Goal: Information Seeking & Learning: Learn about a topic

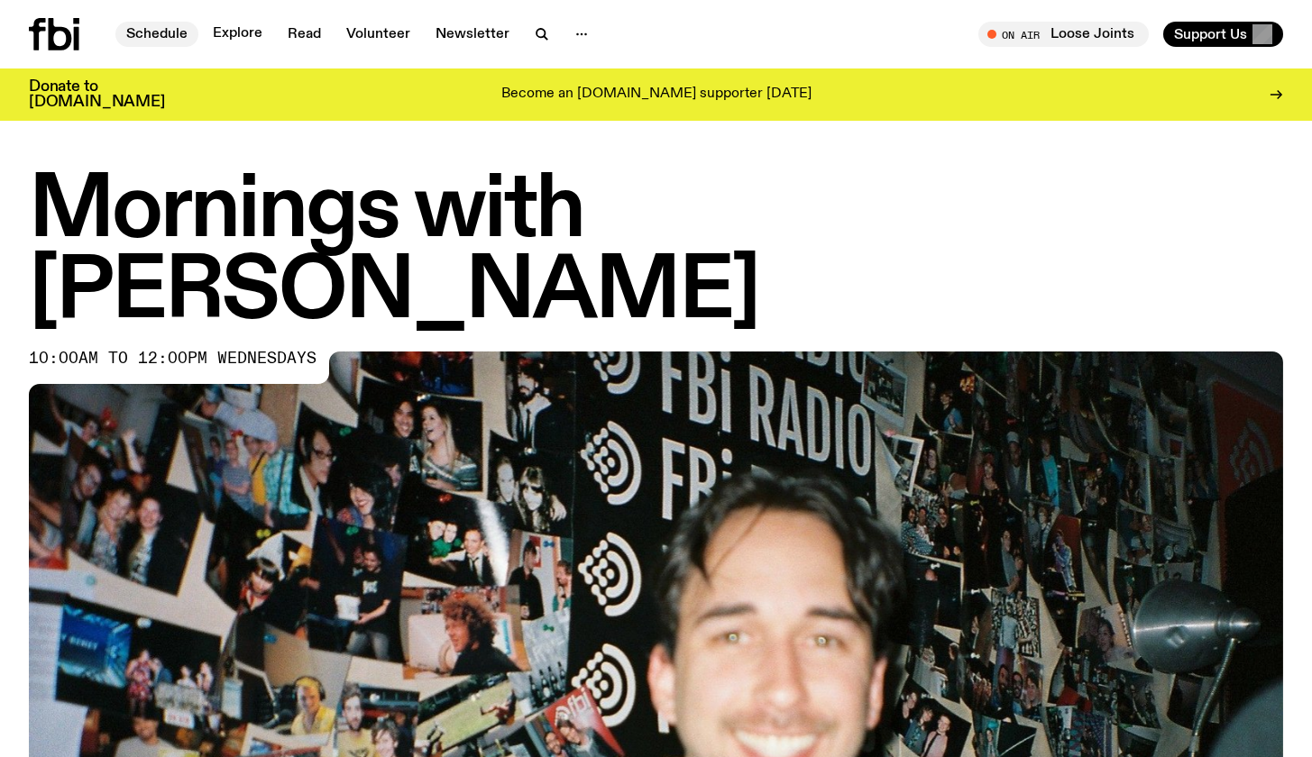
click at [154, 26] on link "Schedule" at bounding box center [156, 34] width 83 height 25
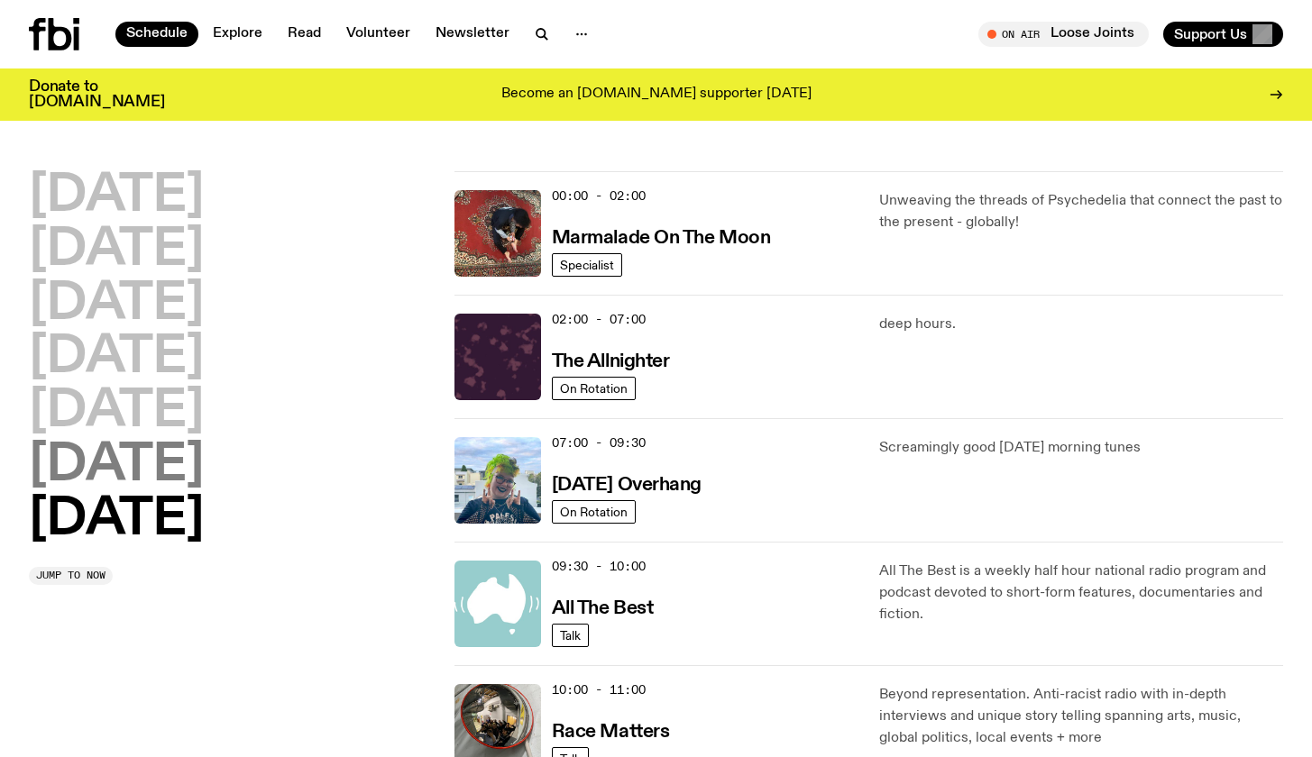
click at [155, 443] on h2 "[DATE]" at bounding box center [116, 466] width 175 height 50
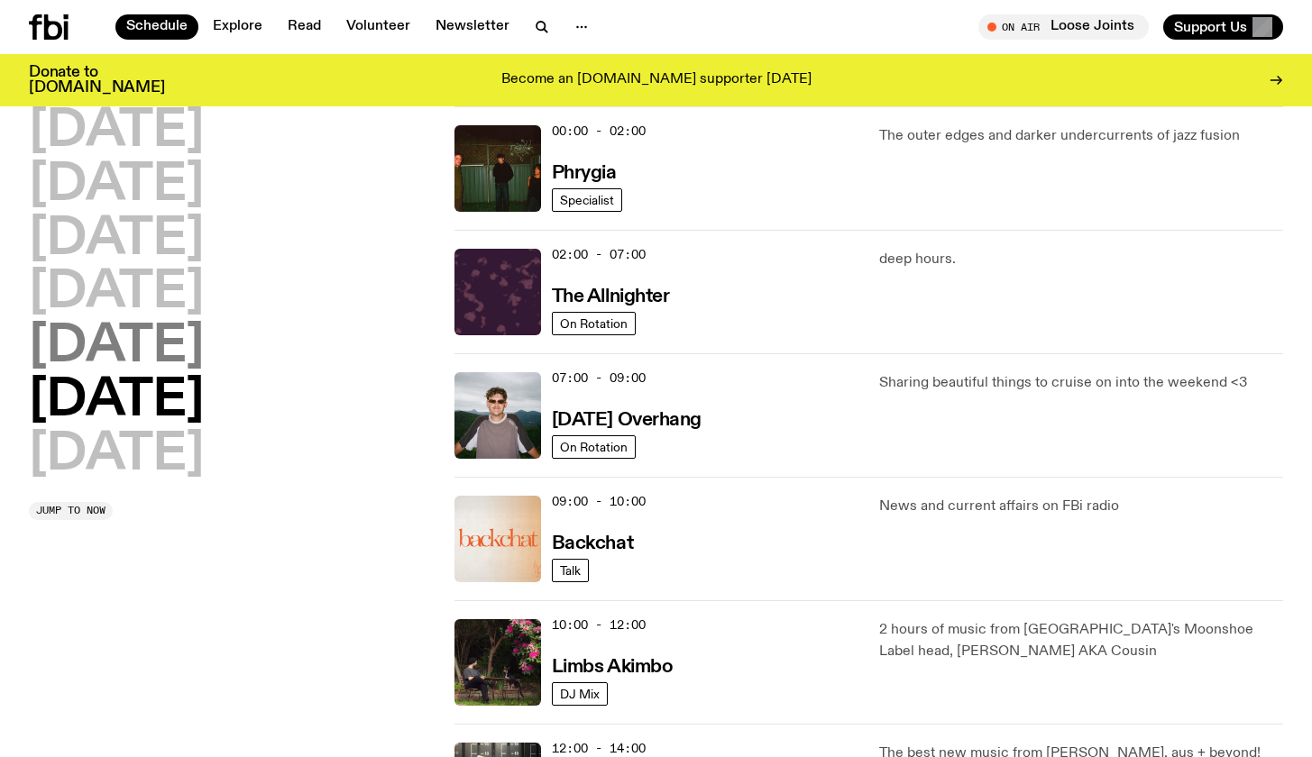
click at [151, 347] on h2 "[DATE]" at bounding box center [116, 347] width 175 height 50
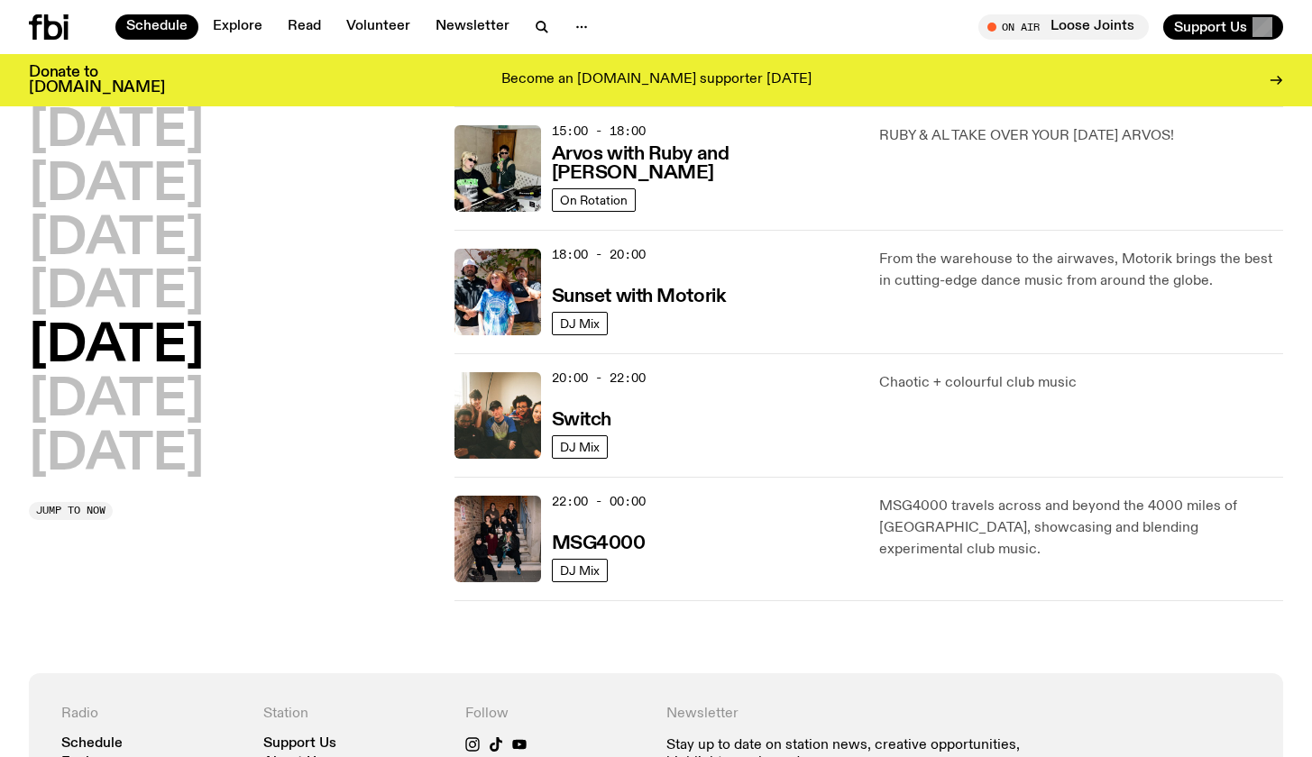
scroll to position [670, 0]
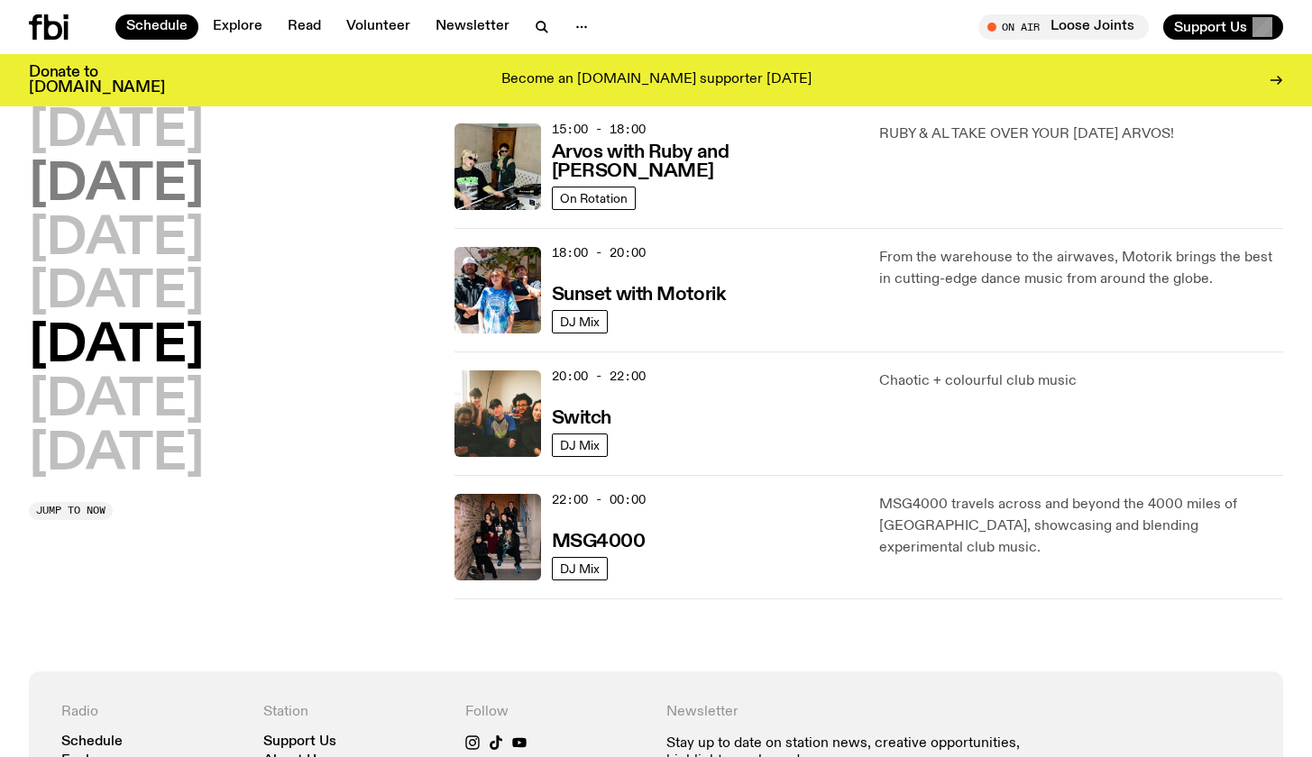
click at [142, 192] on h2 "[DATE]" at bounding box center [116, 186] width 175 height 50
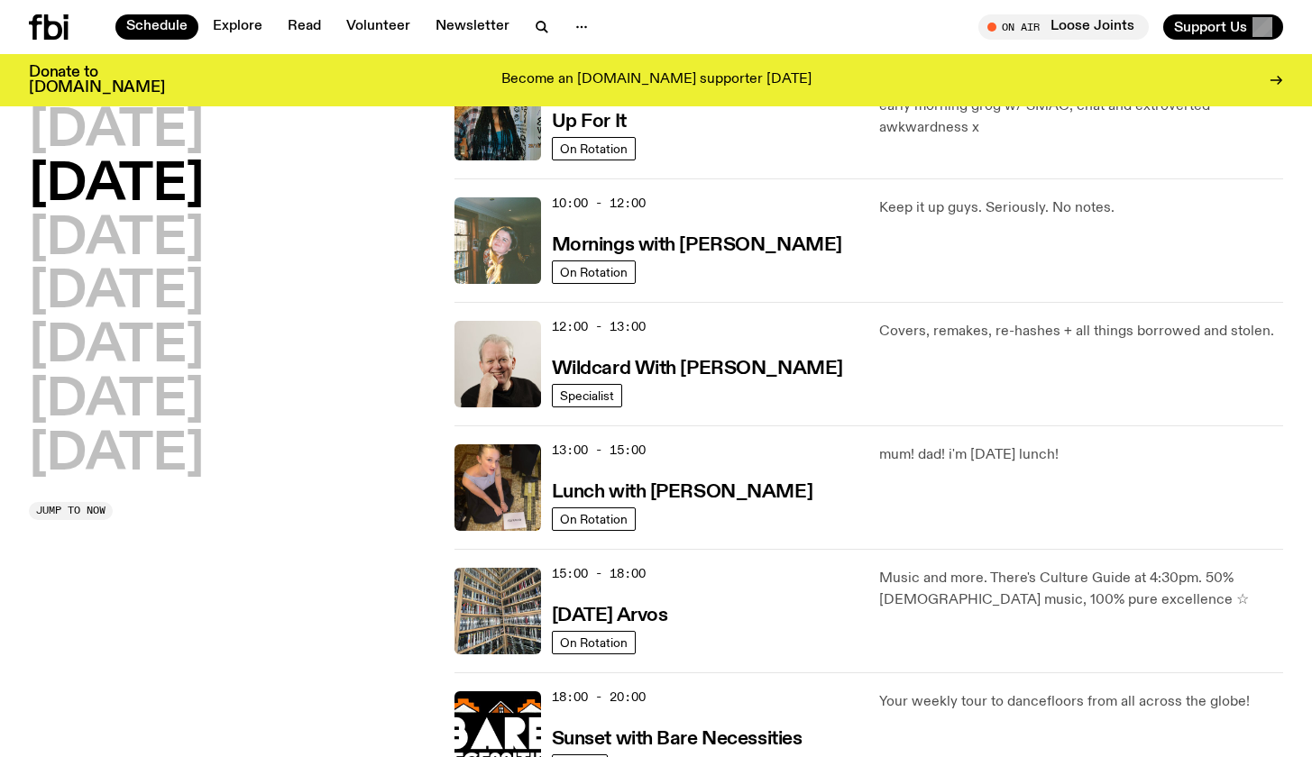
scroll to position [181, 0]
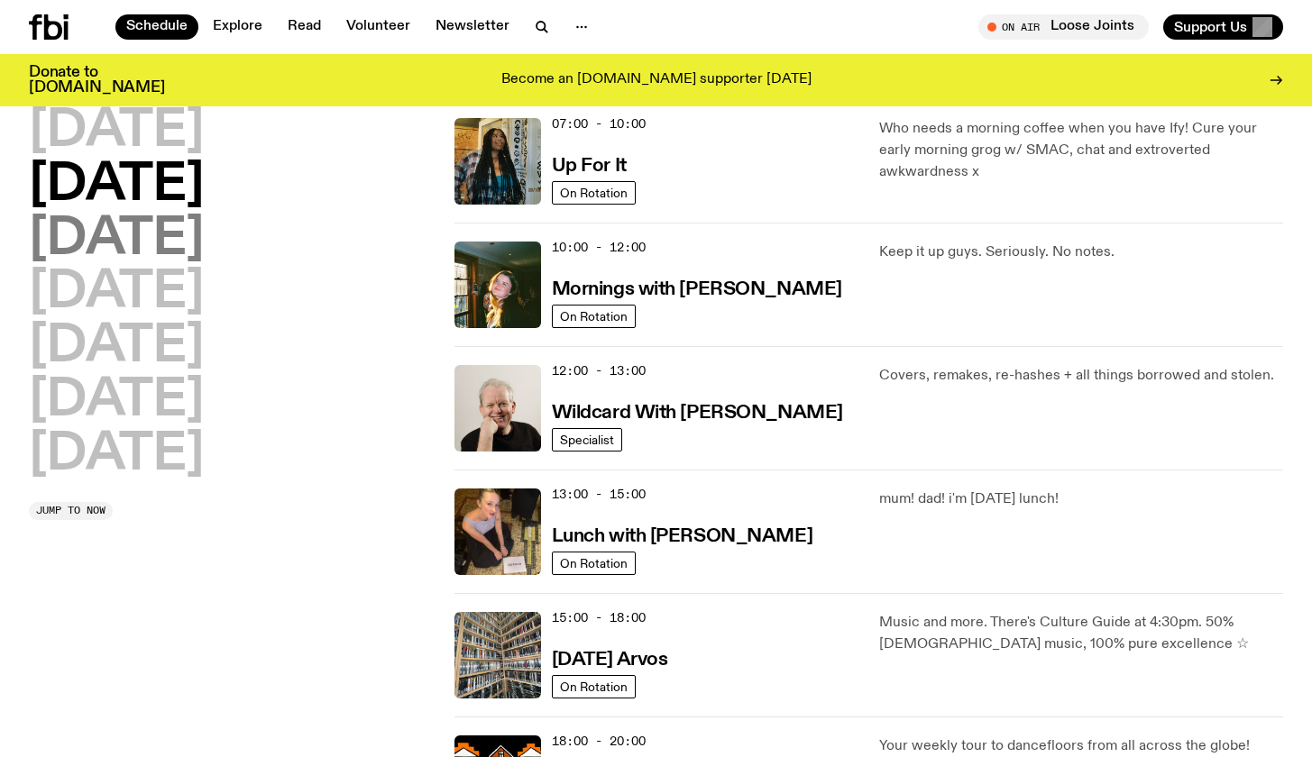
click at [204, 237] on h2 "[DATE]" at bounding box center [116, 240] width 175 height 50
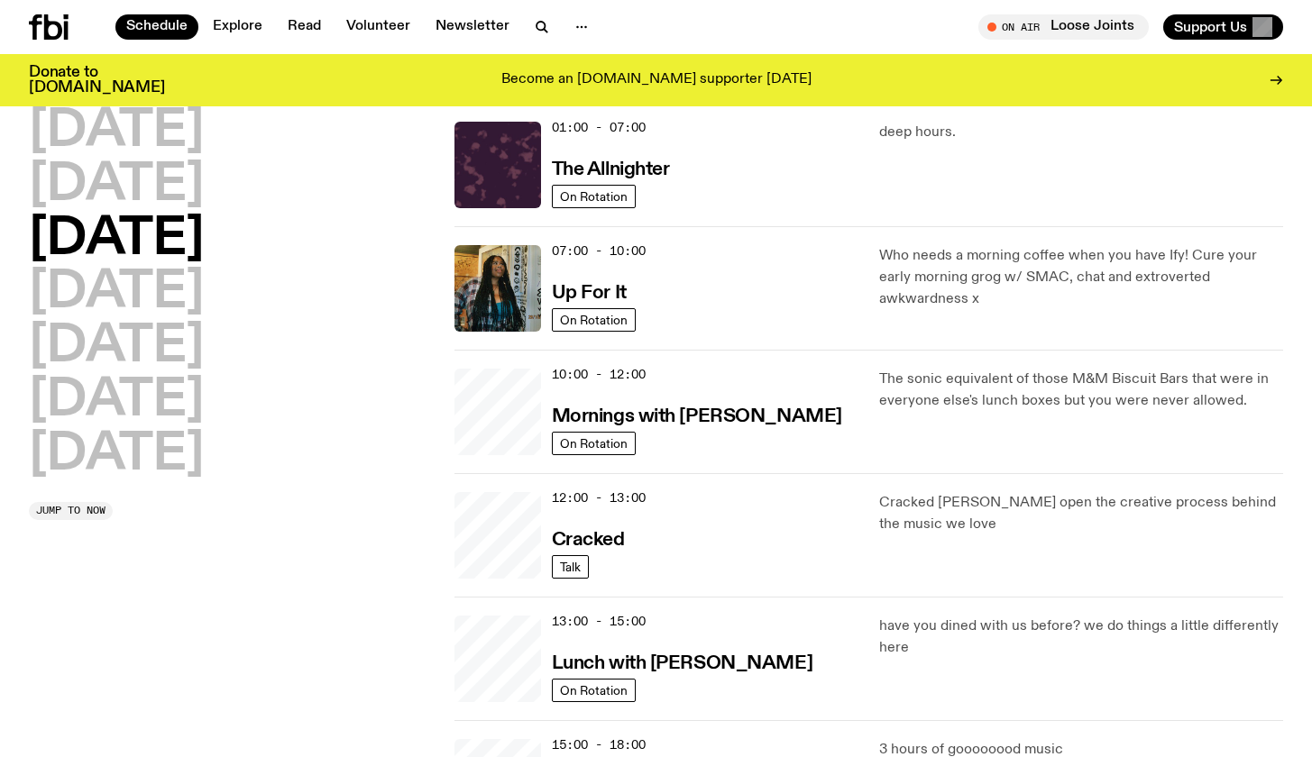
scroll to position [50, 0]
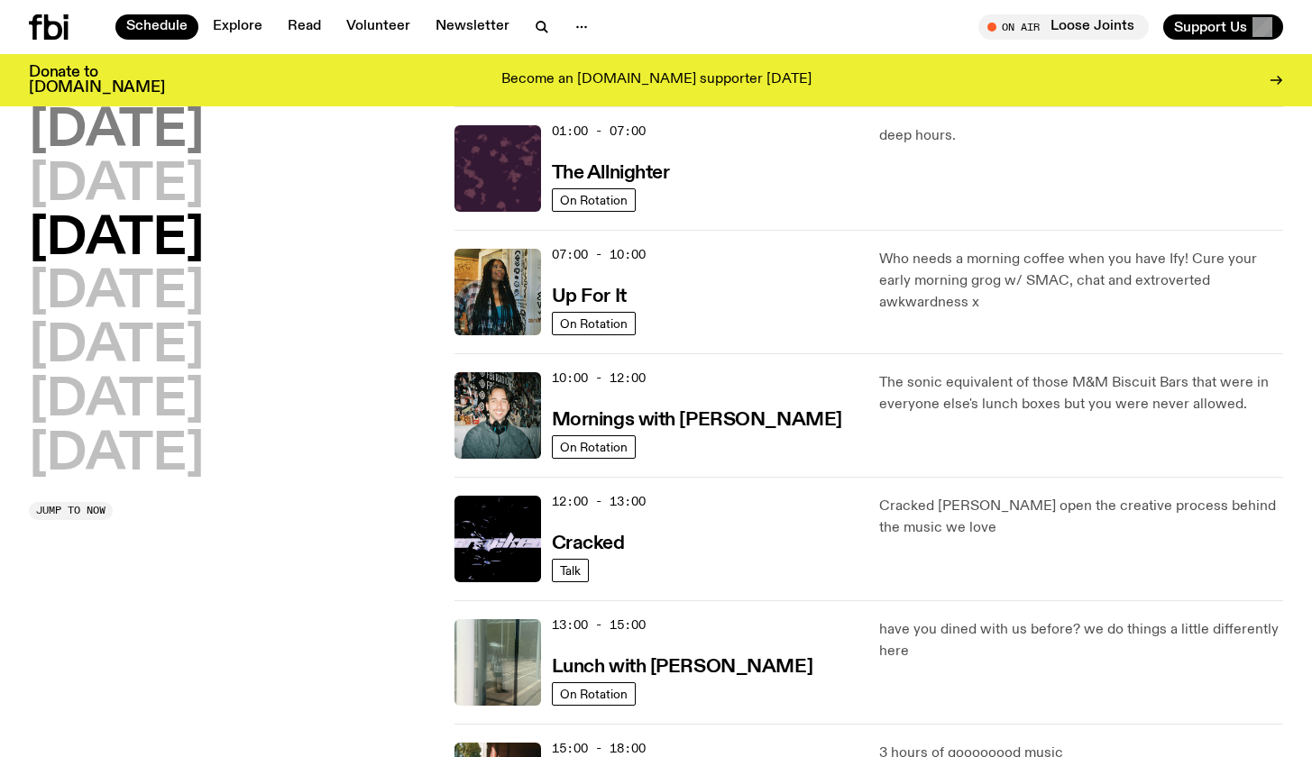
click at [126, 139] on h2 "[DATE]" at bounding box center [116, 131] width 175 height 50
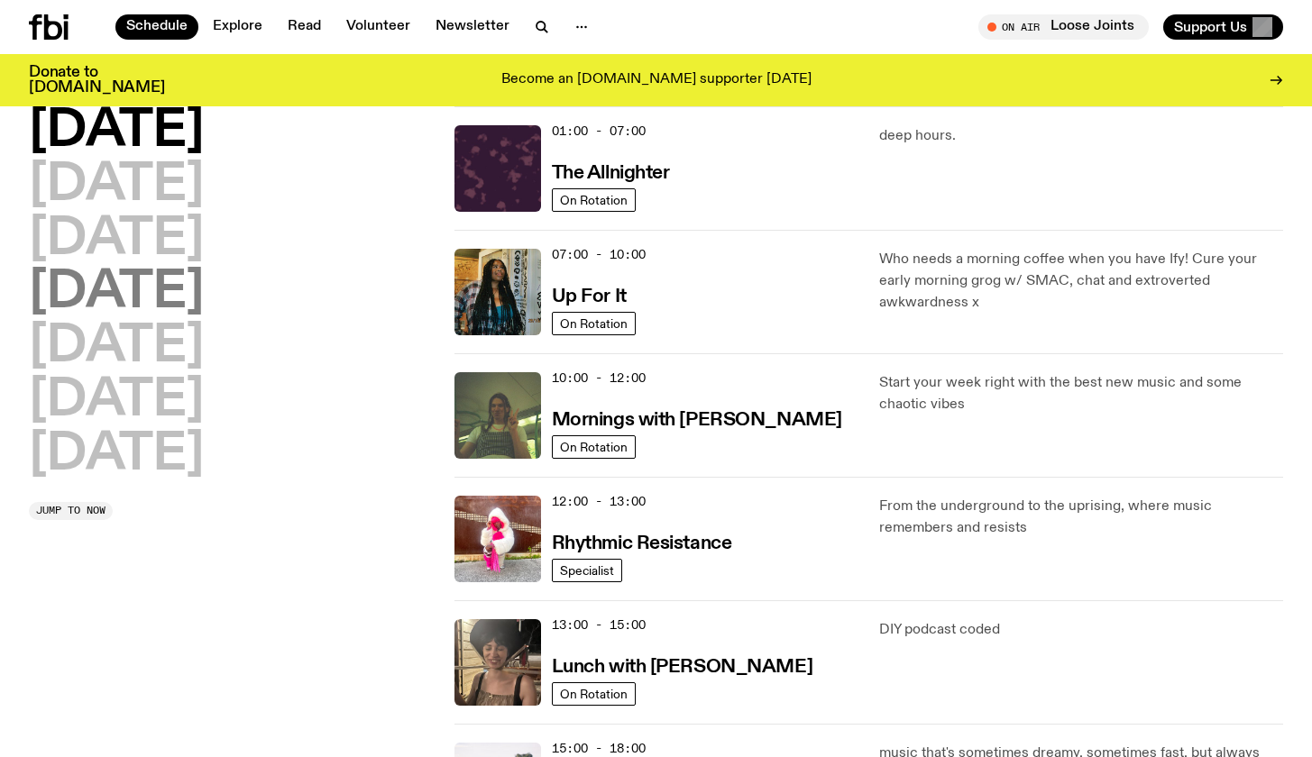
click at [165, 298] on h2 "[DATE]" at bounding box center [116, 293] width 175 height 50
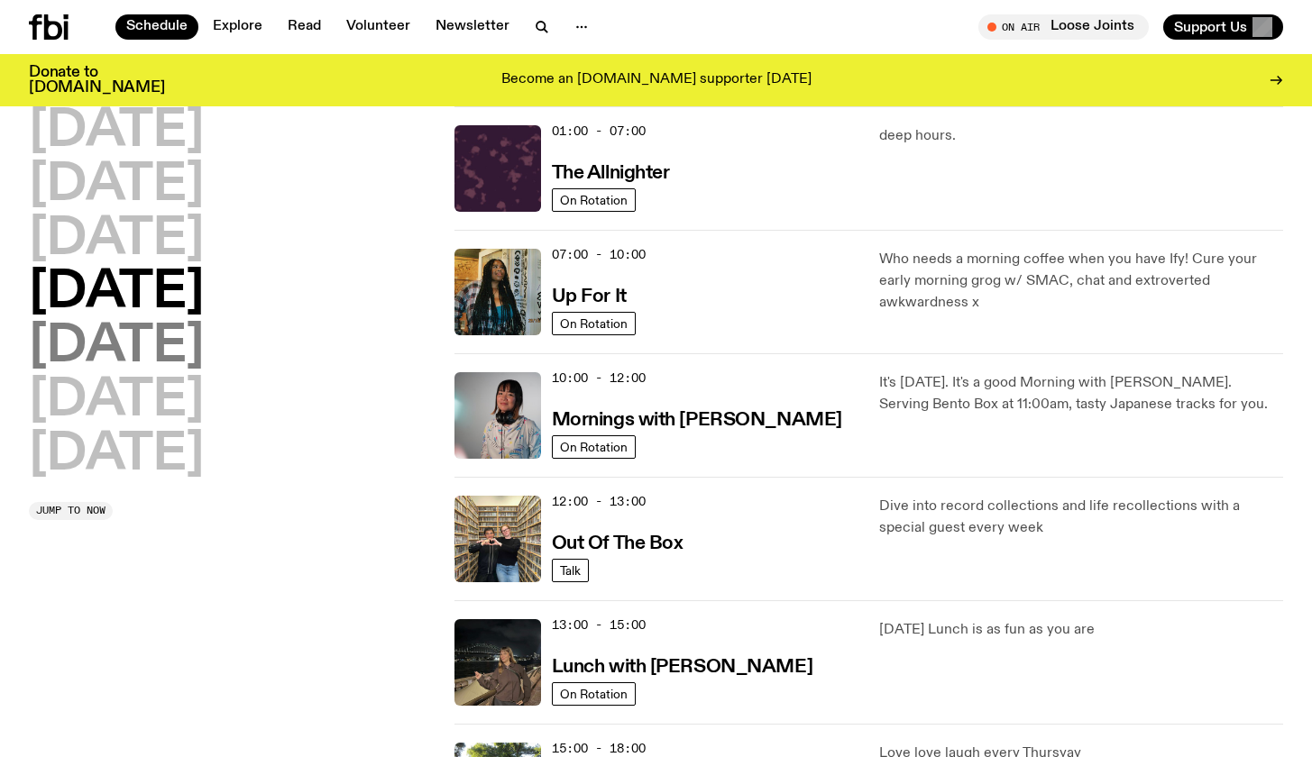
click at [174, 350] on h2 "[DATE]" at bounding box center [116, 347] width 175 height 50
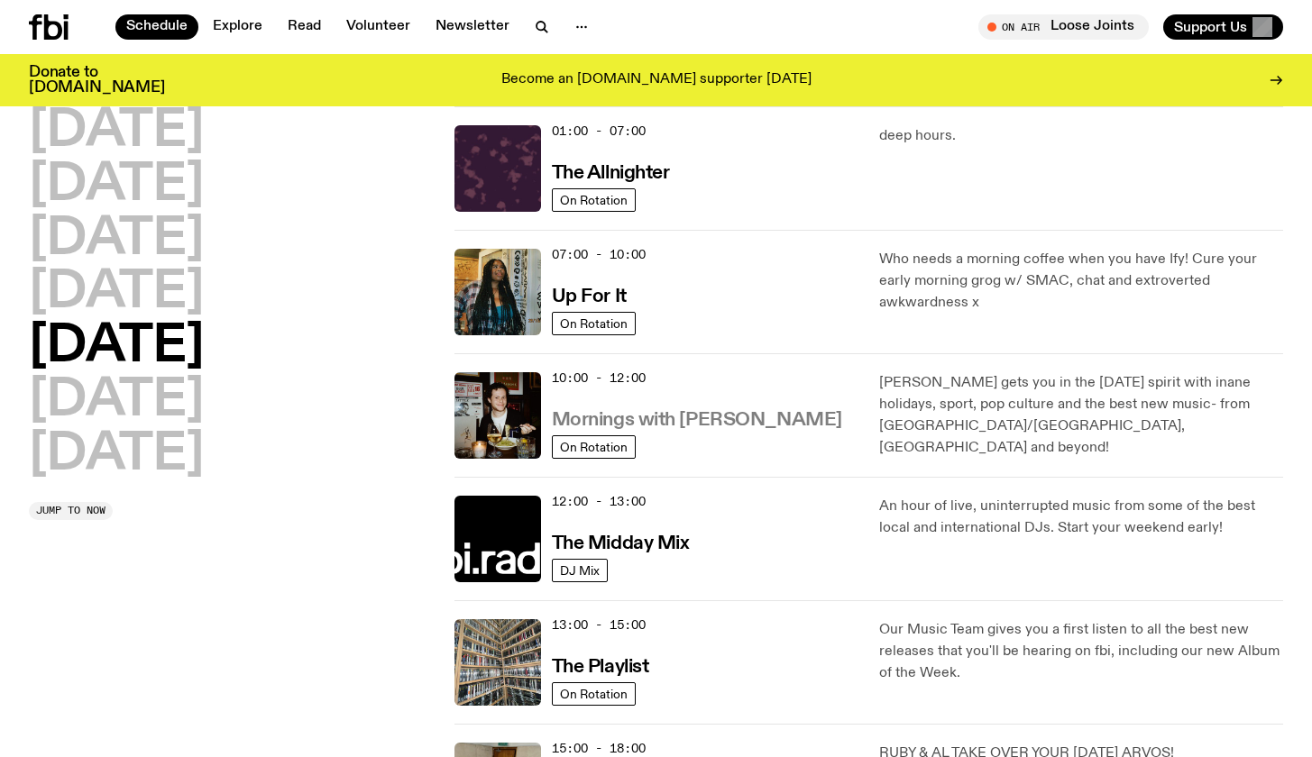
click at [582, 417] on h3 "Mornings with [PERSON_NAME]" at bounding box center [697, 420] width 290 height 19
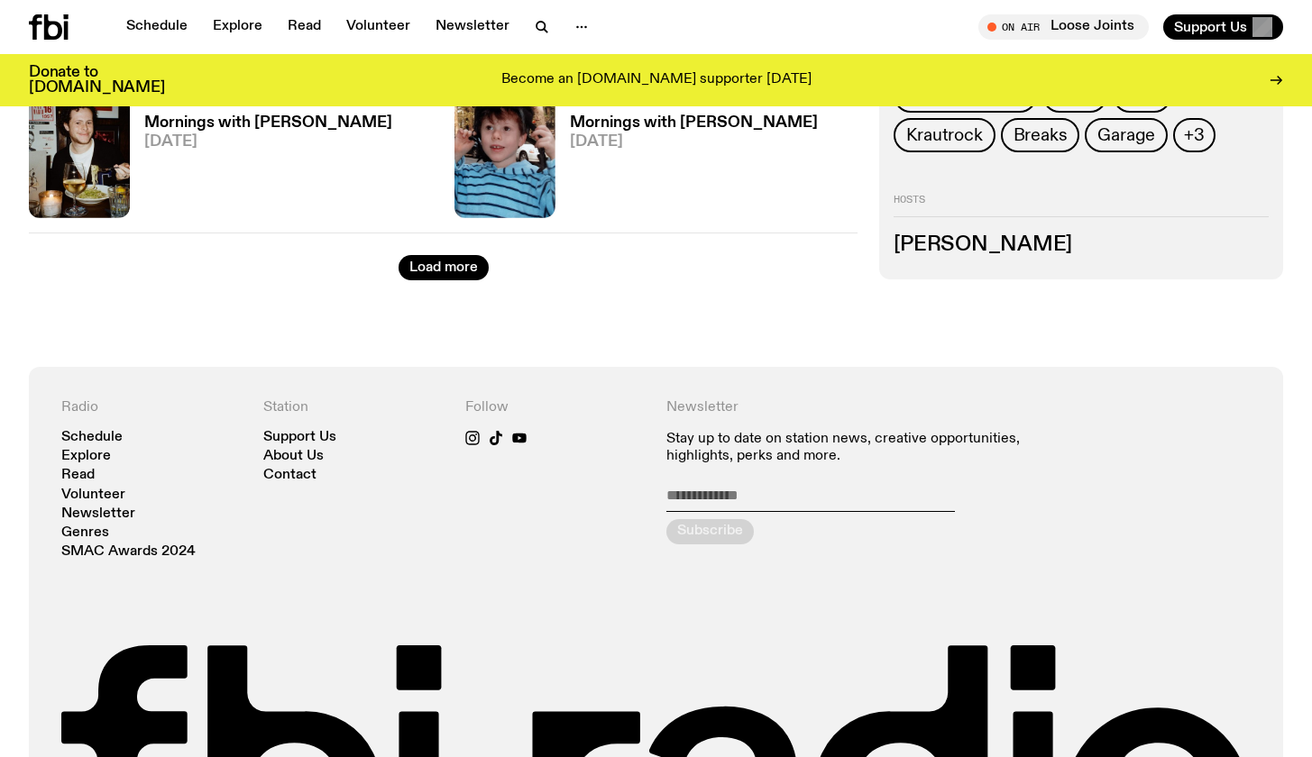
scroll to position [3195, 0]
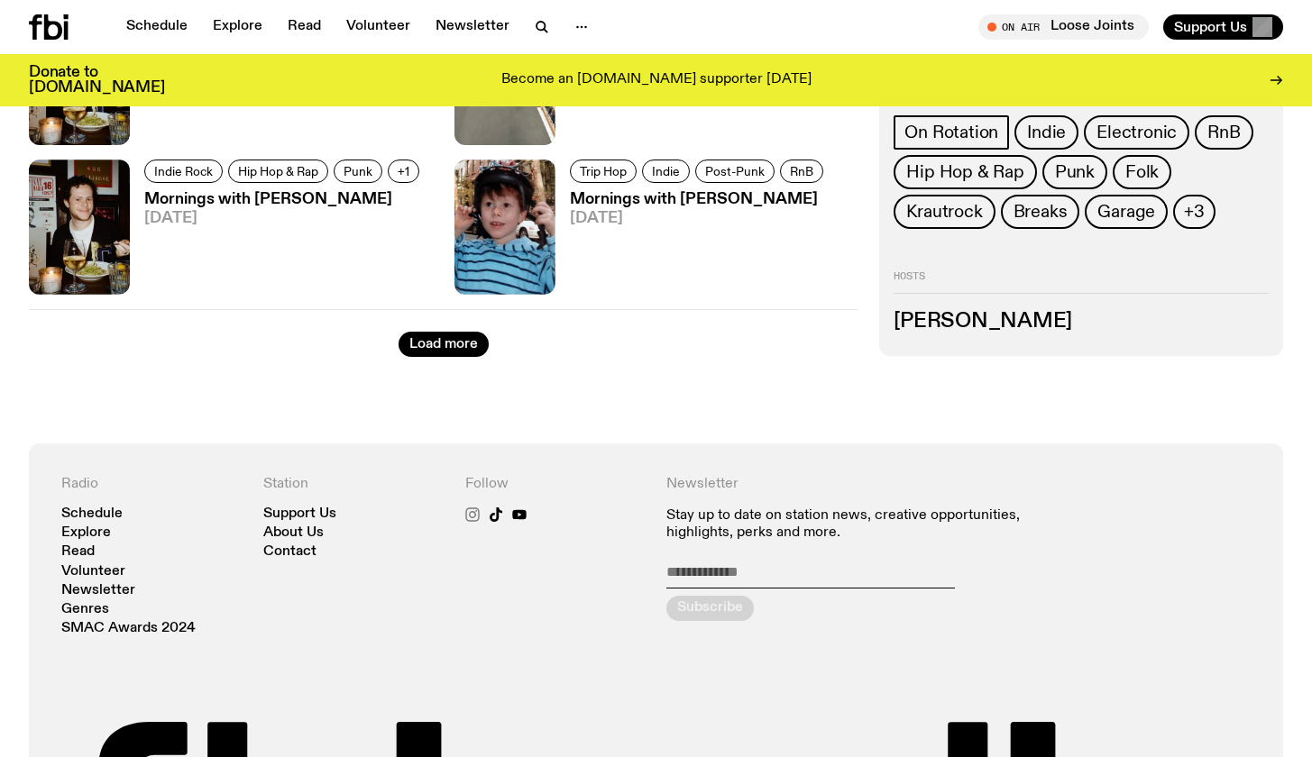
click at [466, 508] on icon at bounding box center [472, 515] width 14 height 14
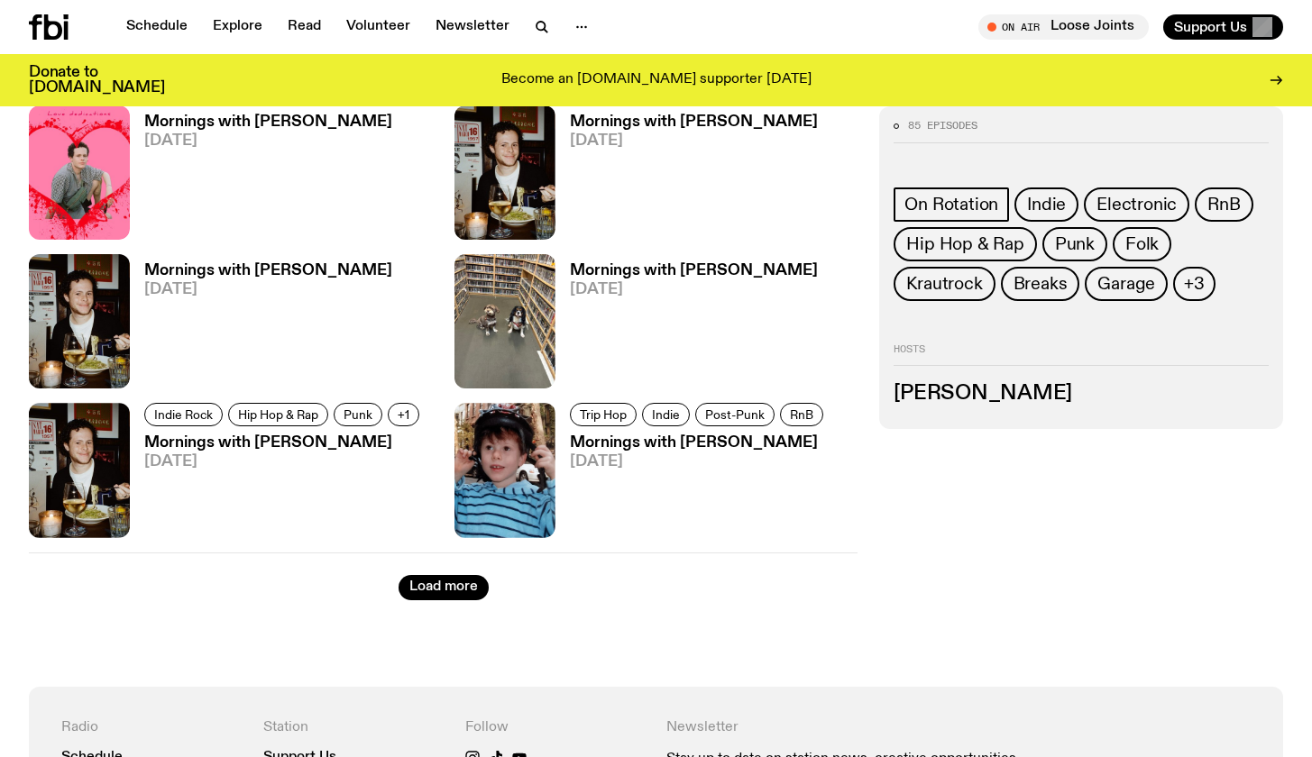
scroll to position [2651, 0]
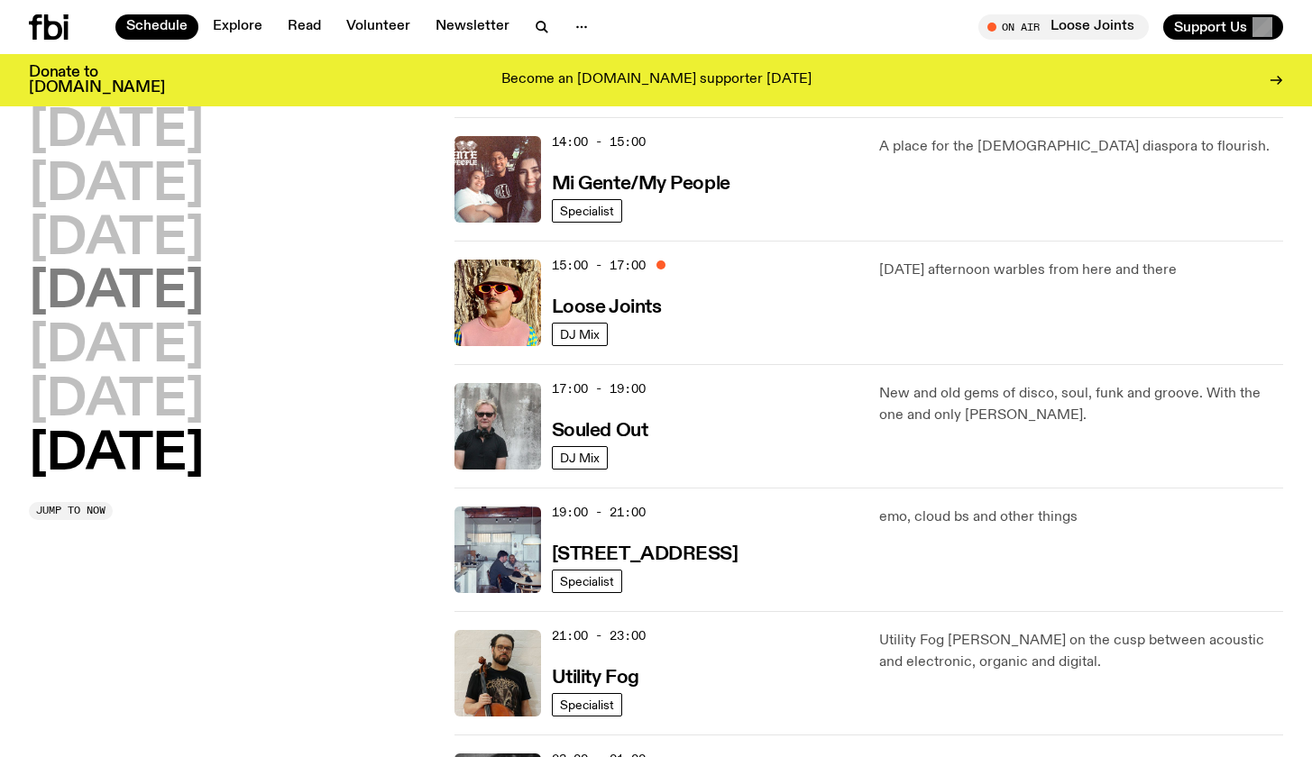
scroll to position [909, 0]
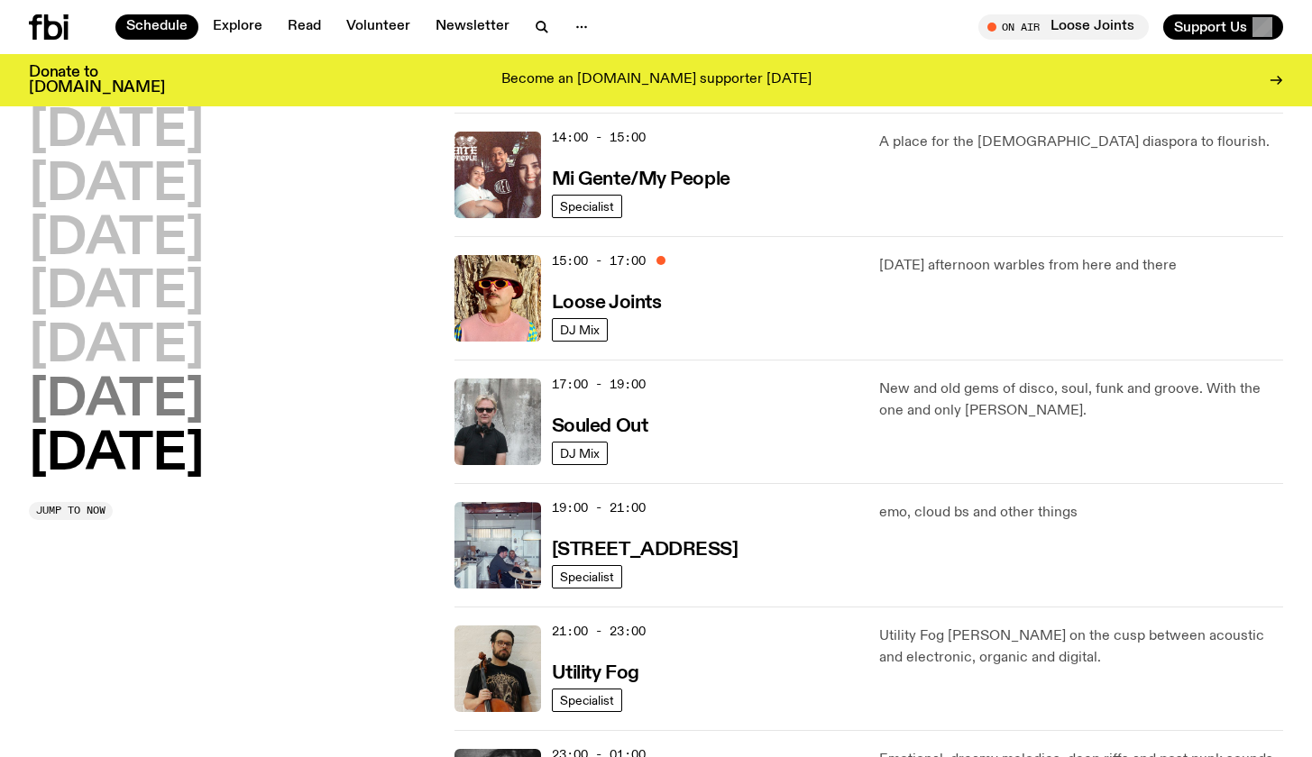
click at [173, 405] on h2 "[DATE]" at bounding box center [116, 401] width 175 height 50
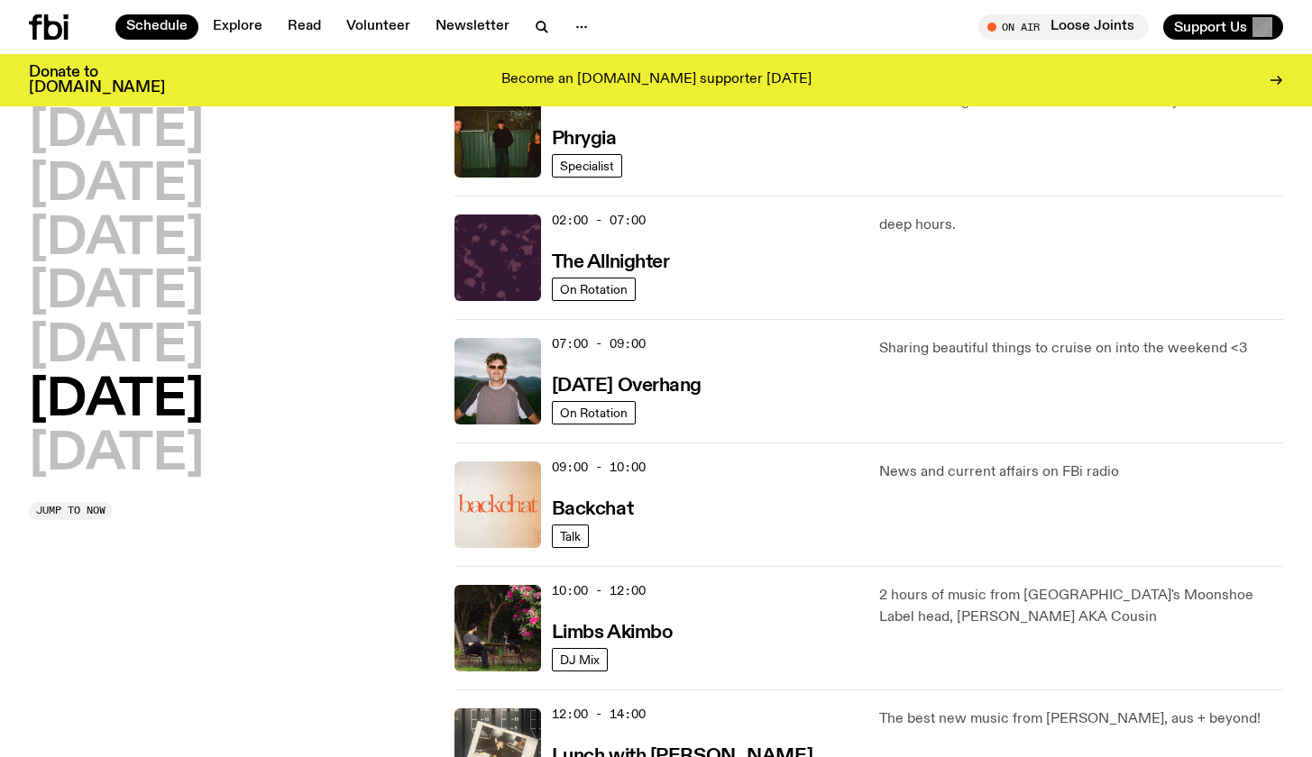
scroll to position [77, 0]
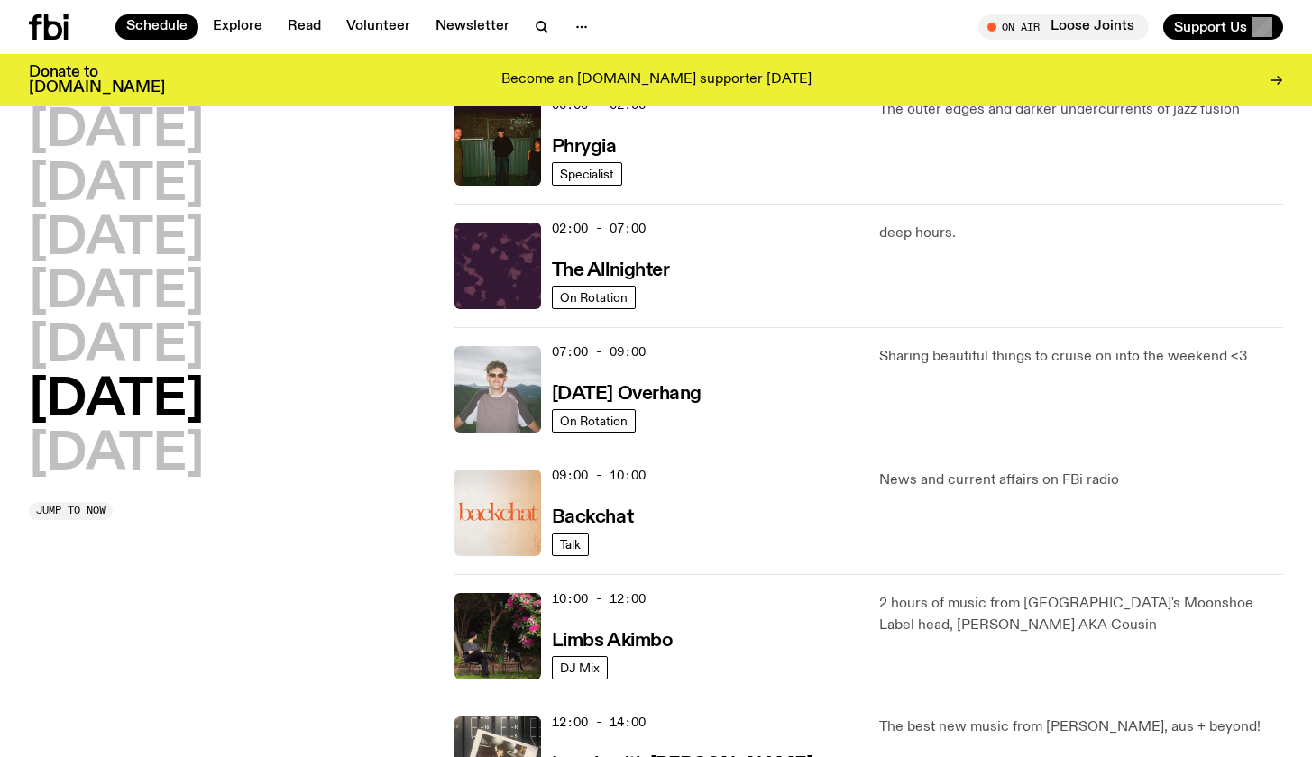
click at [538, 385] on img at bounding box center [497, 389] width 87 height 87
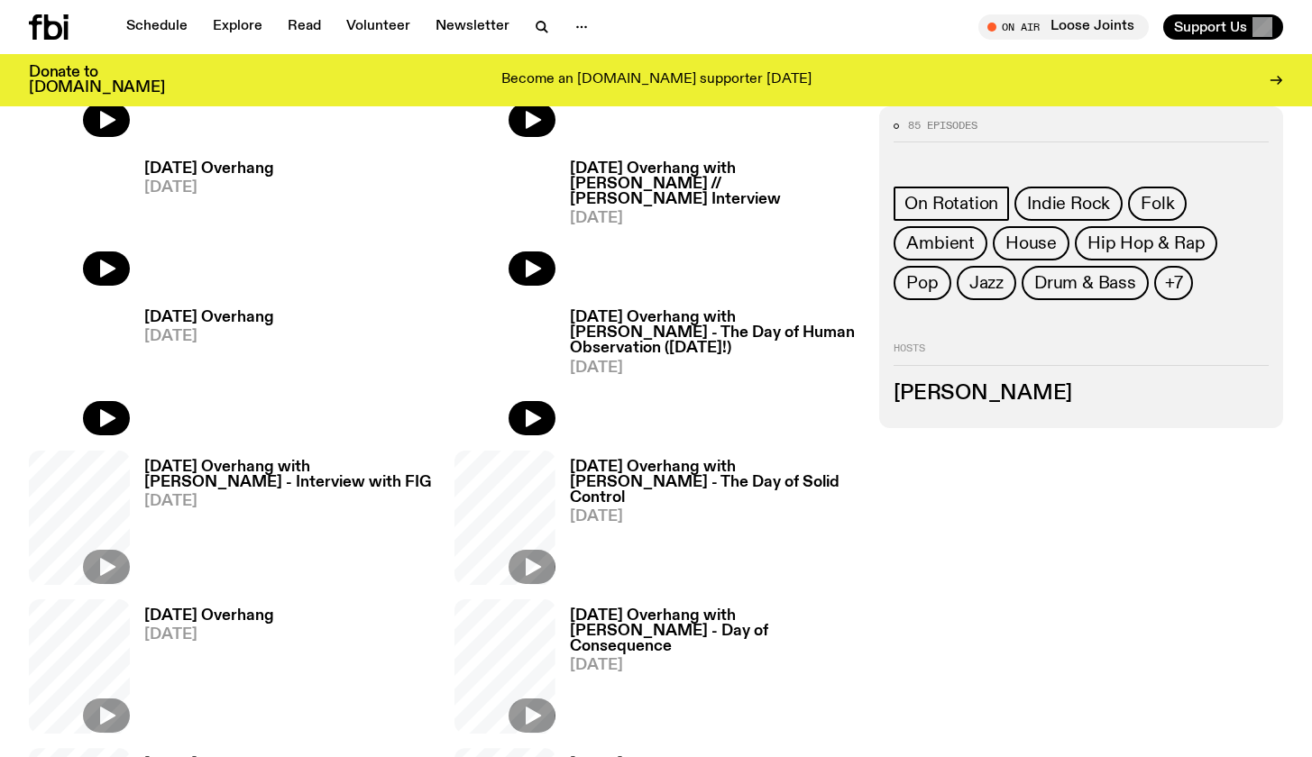
scroll to position [1137, 0]
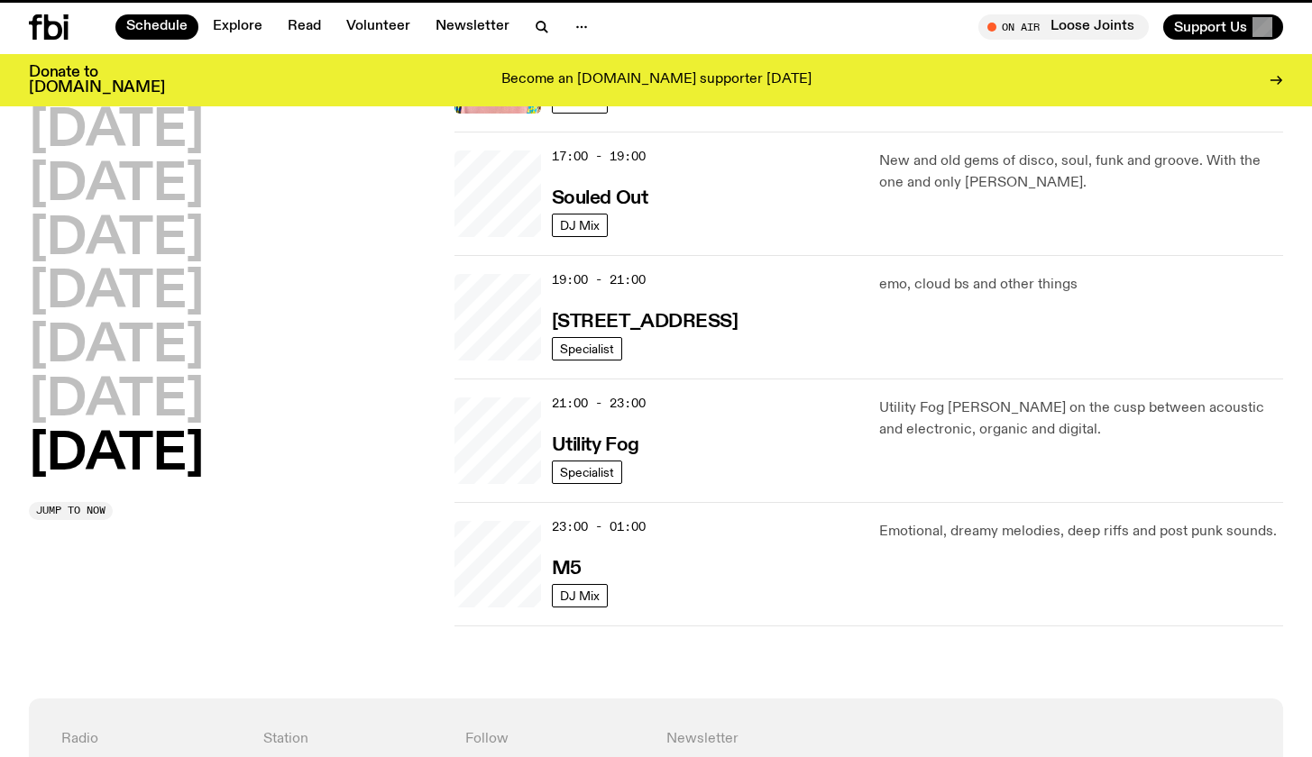
scroll to position [77, 0]
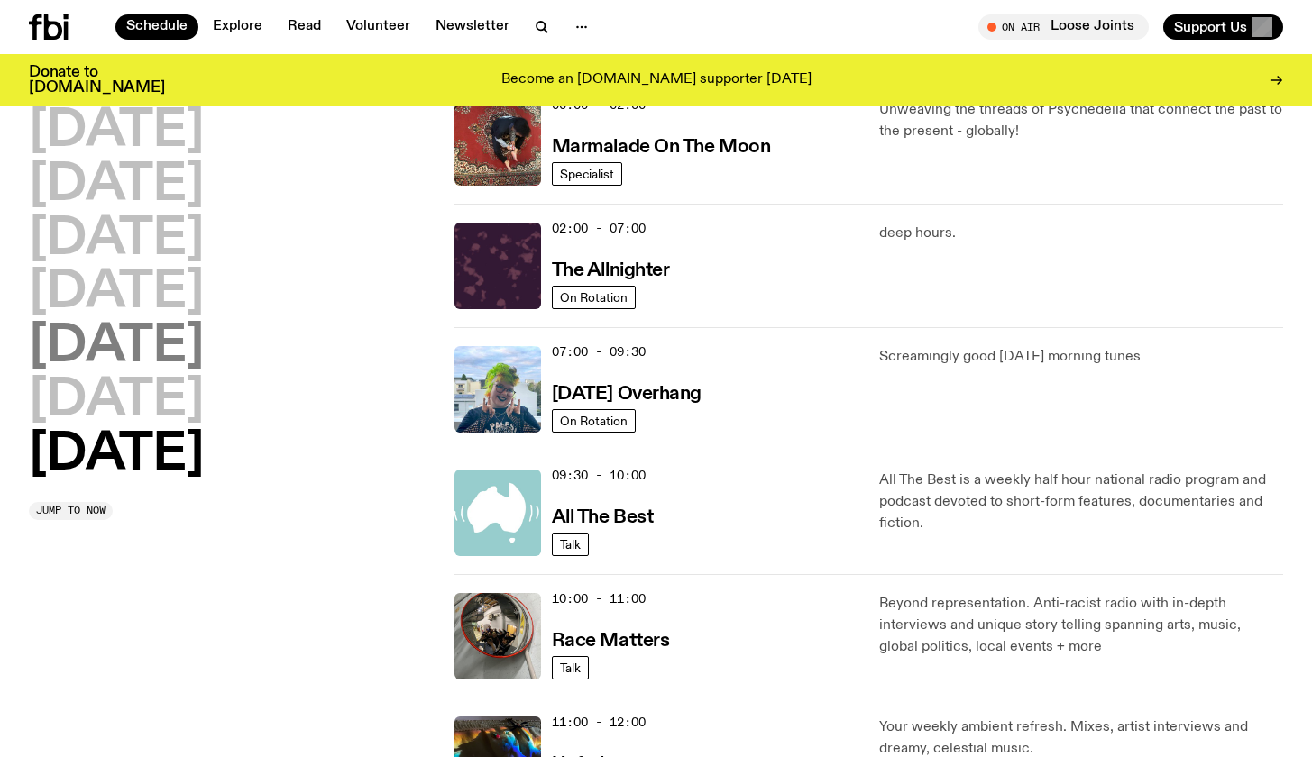
click at [153, 325] on h2 "[DATE]" at bounding box center [116, 347] width 175 height 50
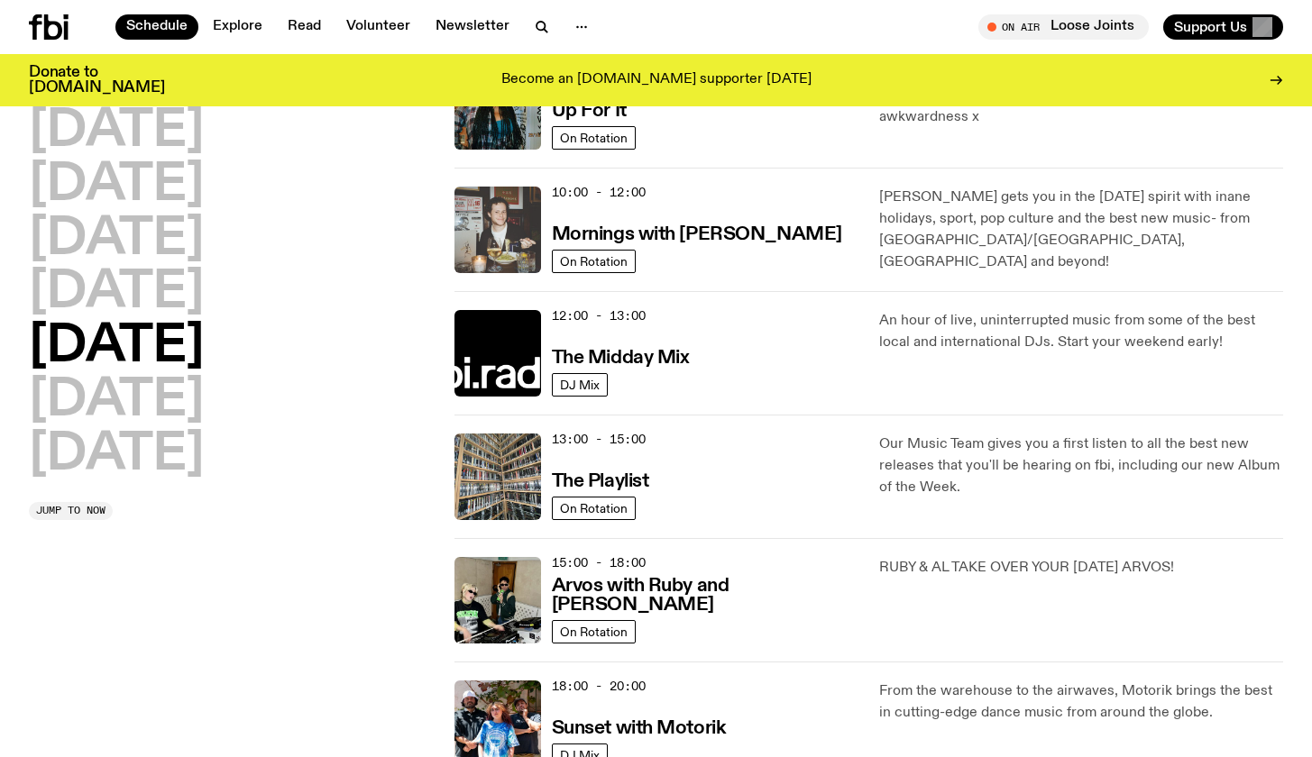
scroll to position [596, 0]
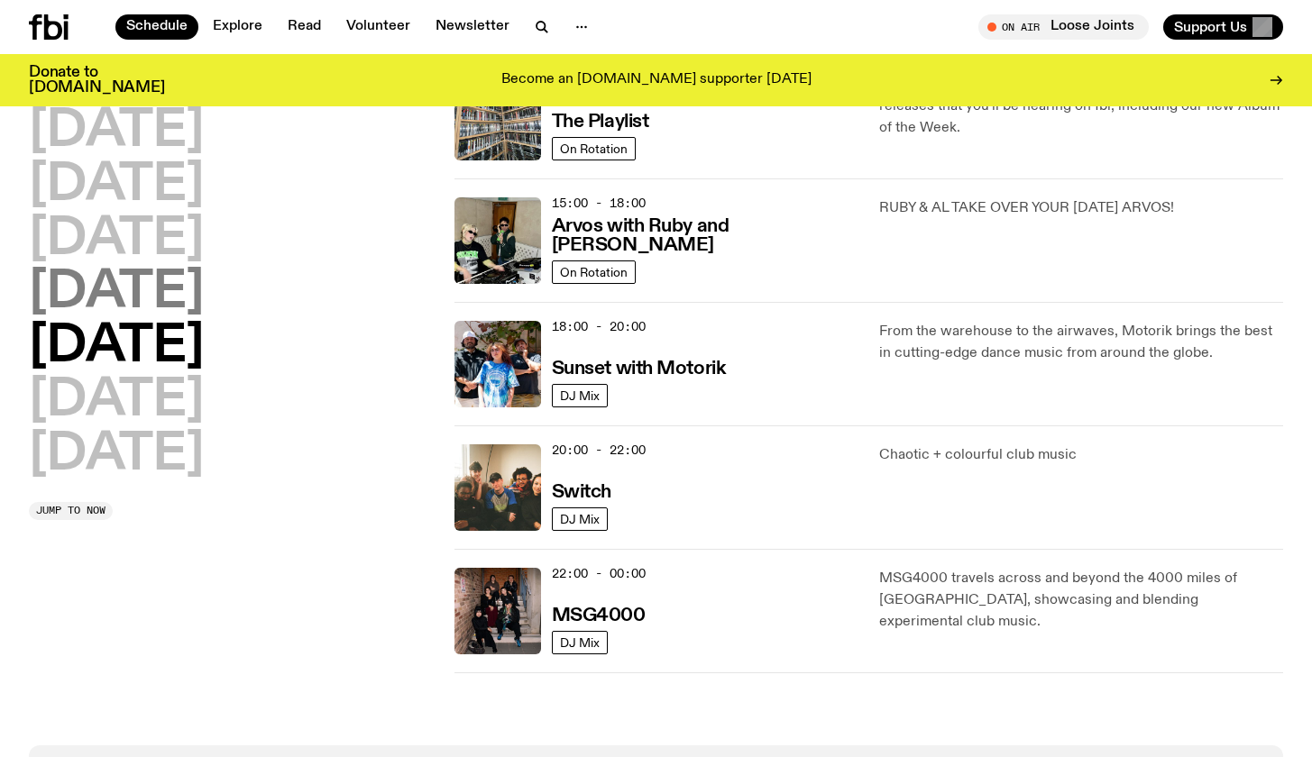
click at [152, 289] on h2 "[DATE]" at bounding box center [116, 293] width 175 height 50
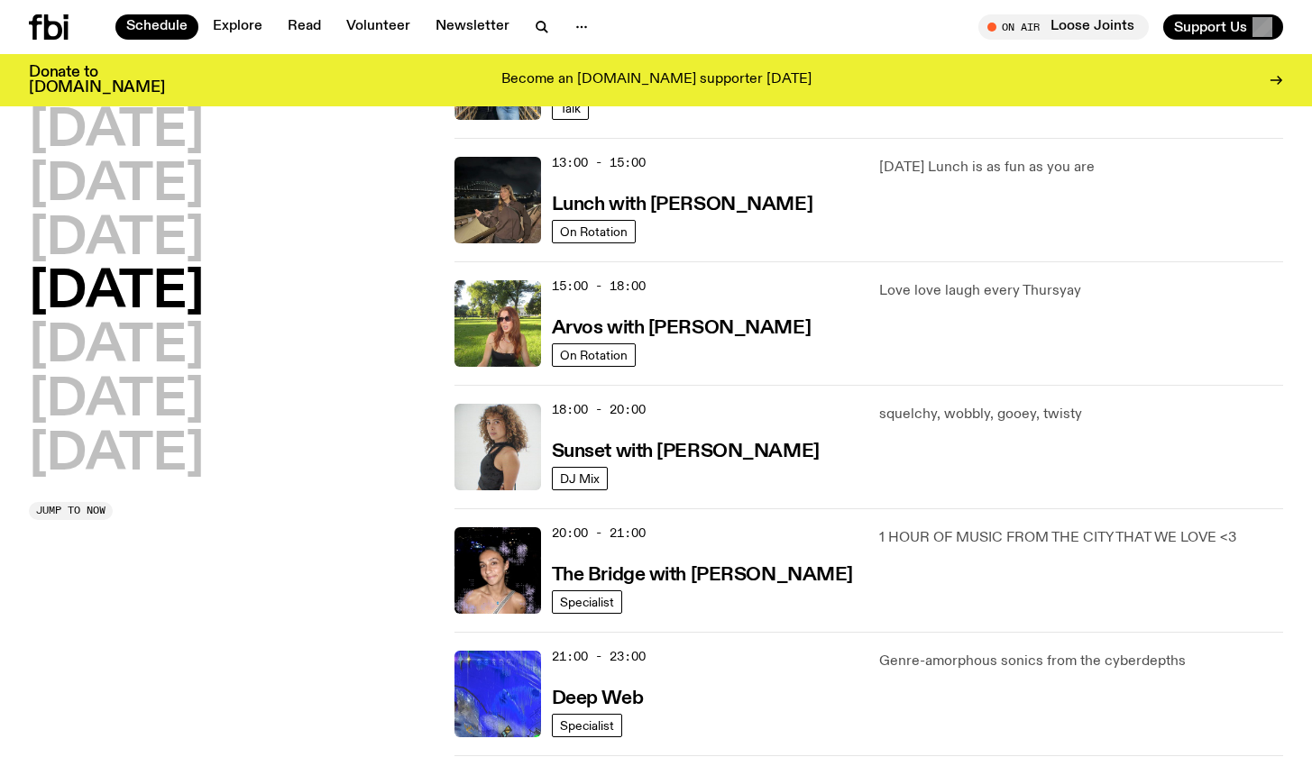
scroll to position [503, 0]
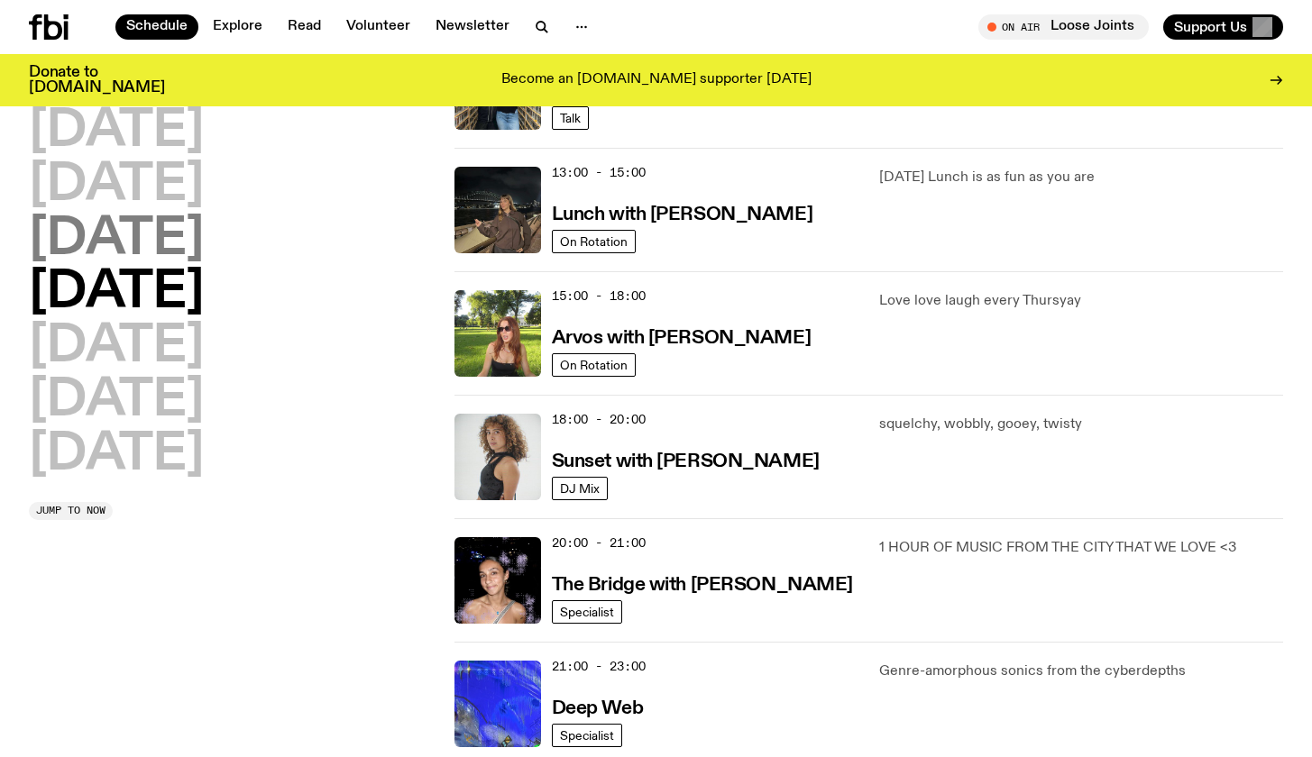
click at [204, 248] on h2 "[DATE]" at bounding box center [116, 240] width 175 height 50
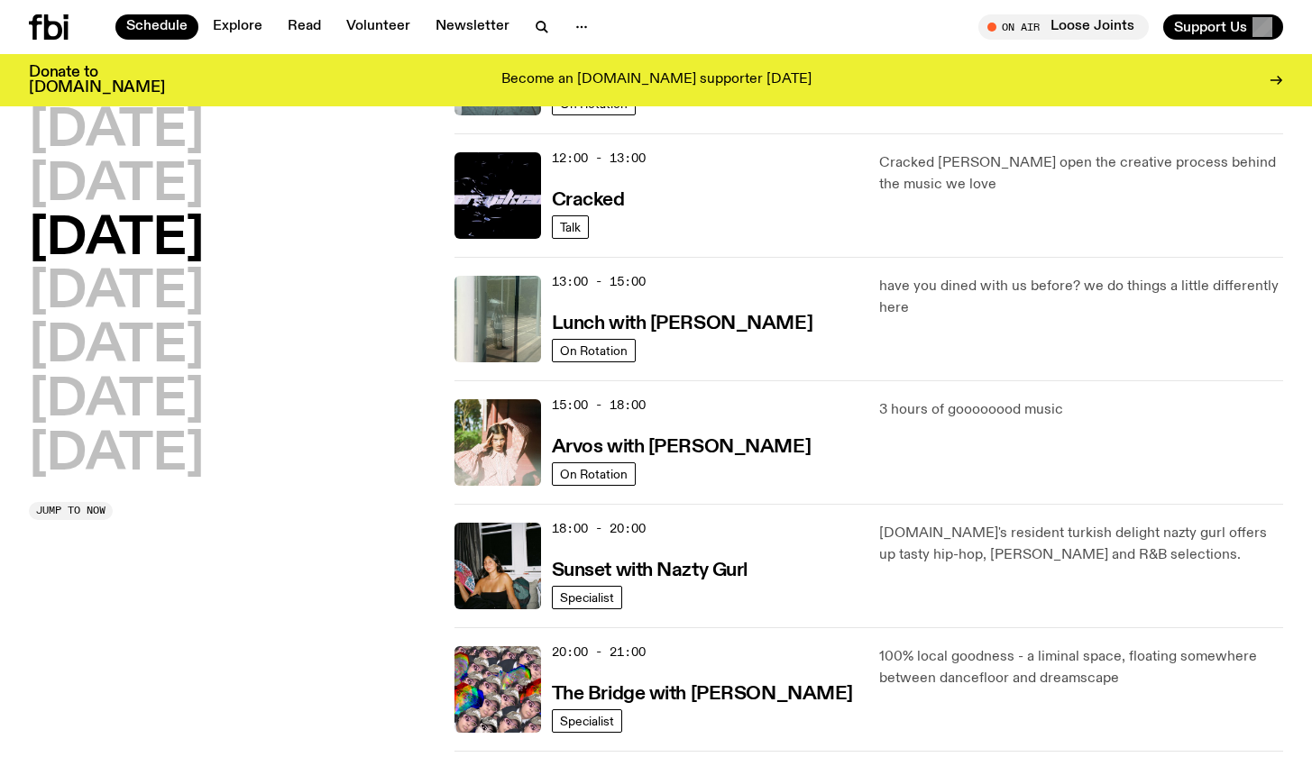
scroll to position [485, 0]
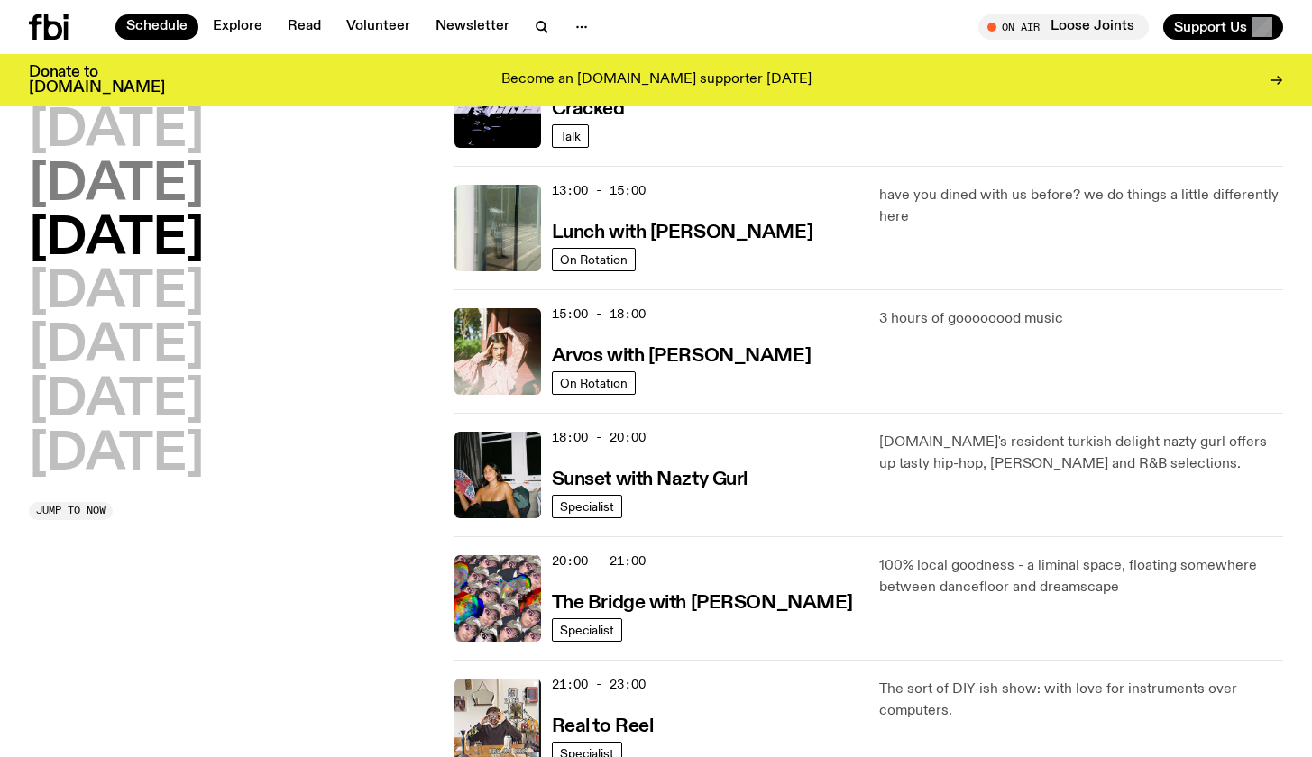
click at [156, 185] on h2 "[DATE]" at bounding box center [116, 186] width 175 height 50
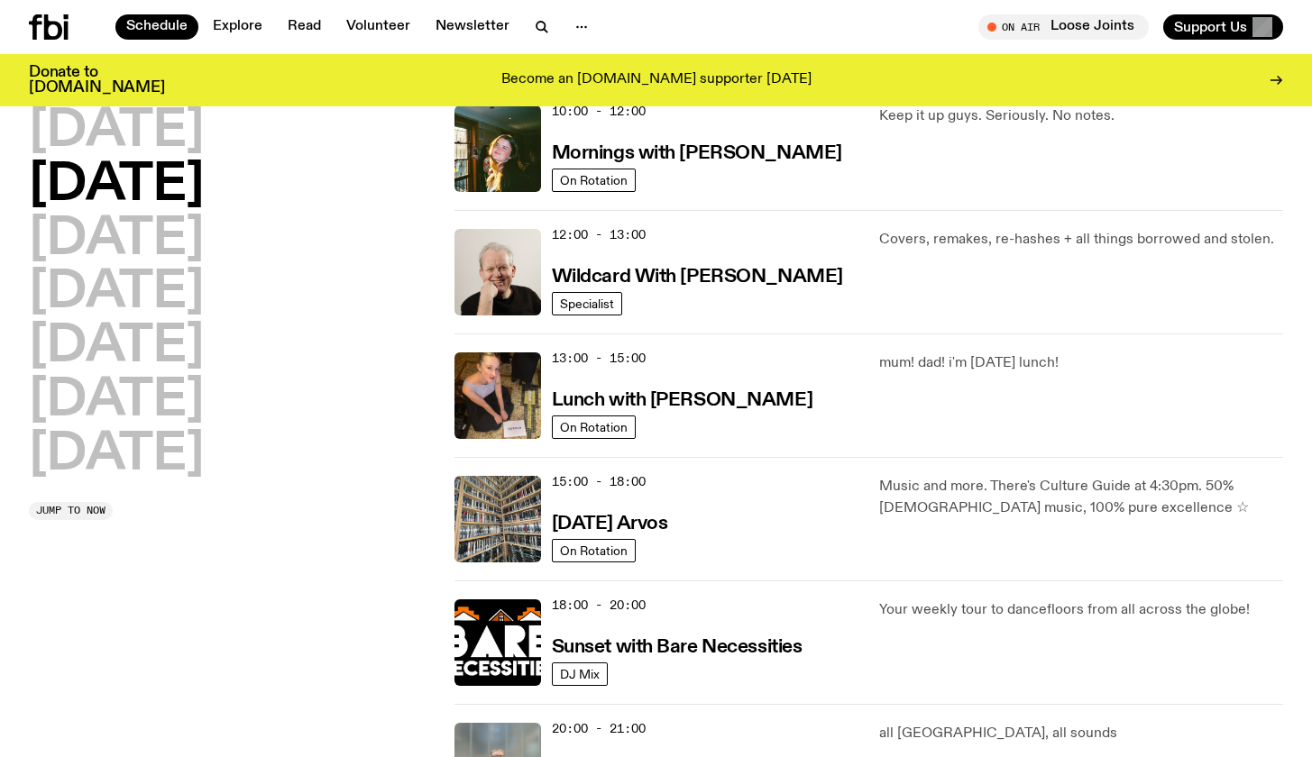
scroll to position [366, 0]
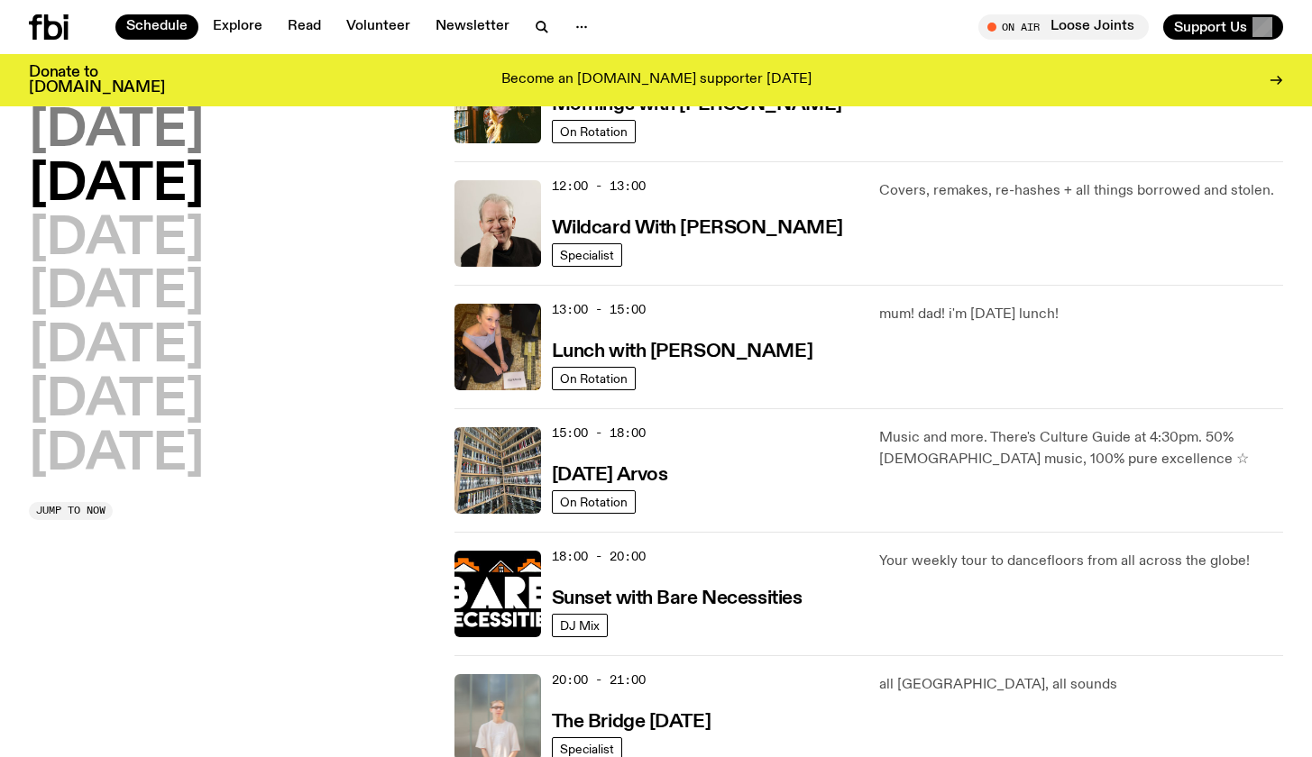
click at [149, 124] on h2 "[DATE]" at bounding box center [116, 131] width 175 height 50
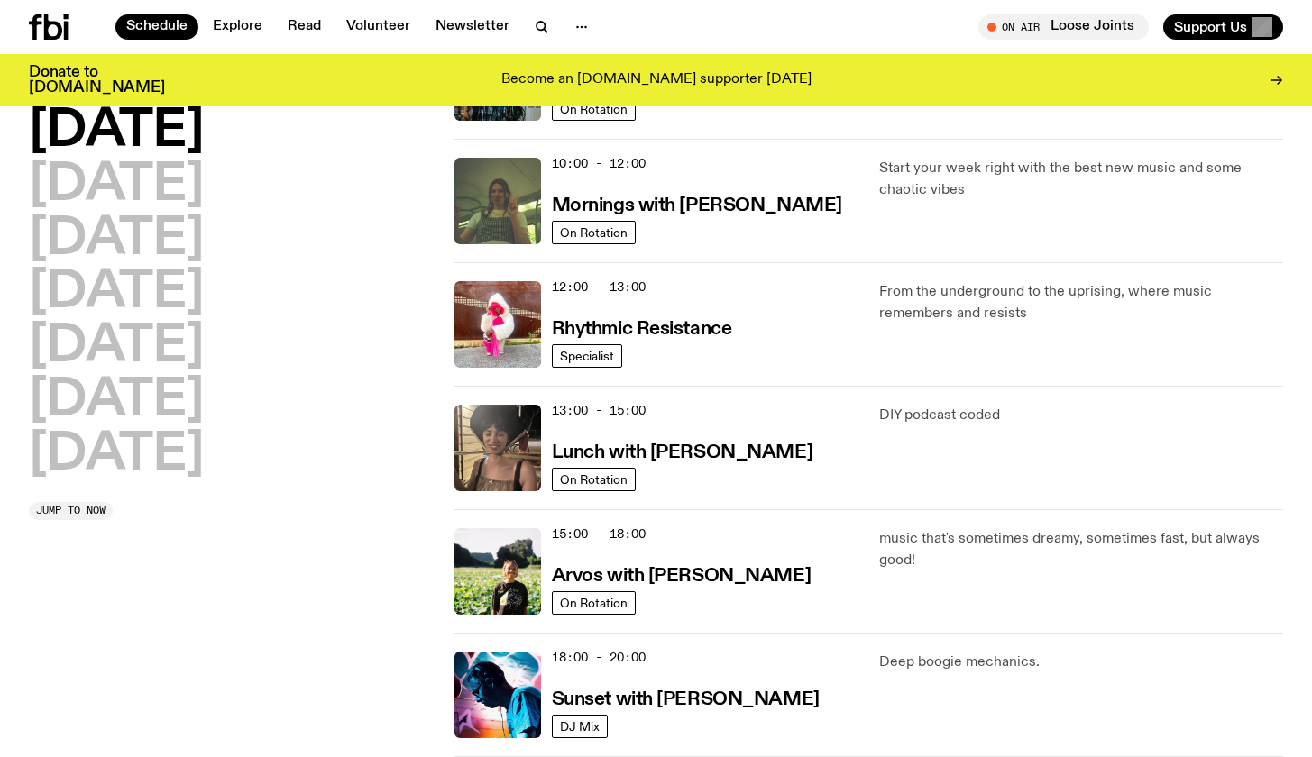
scroll to position [280, 0]
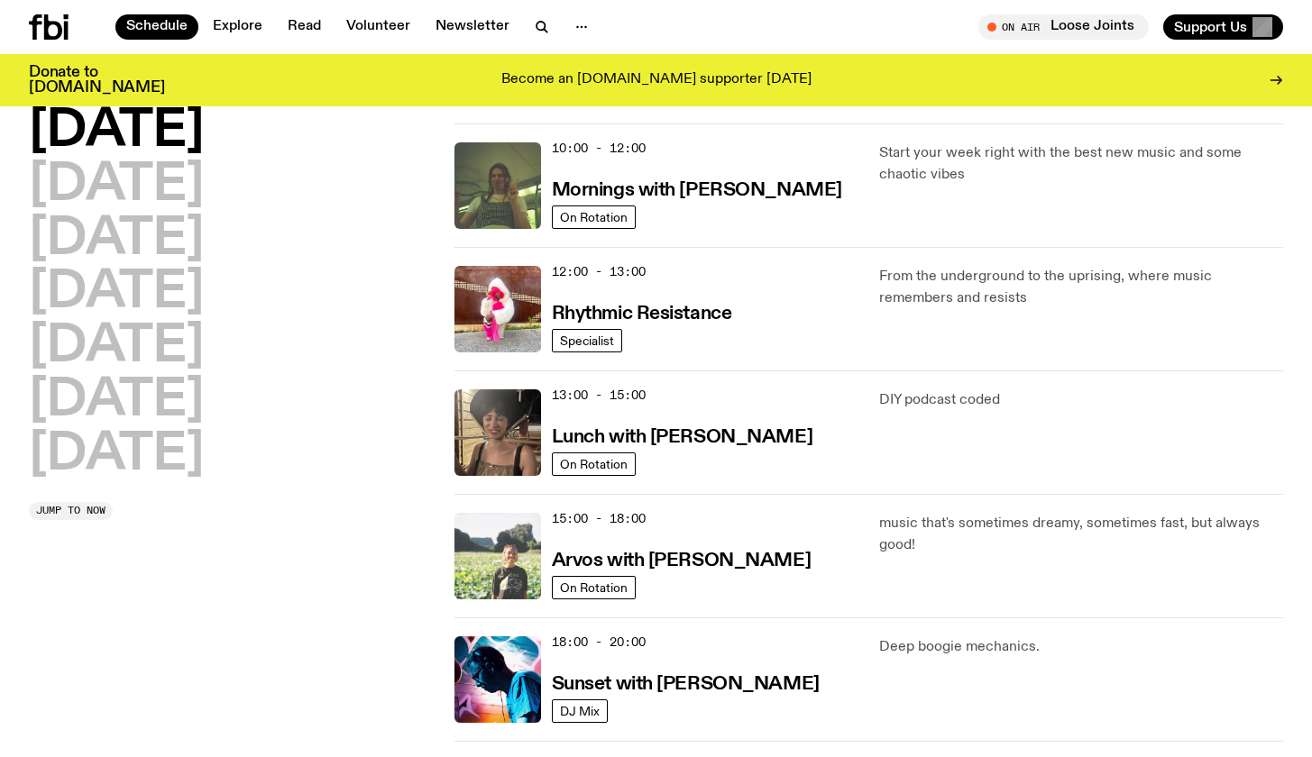
click at [511, 552] on img at bounding box center [497, 556] width 87 height 87
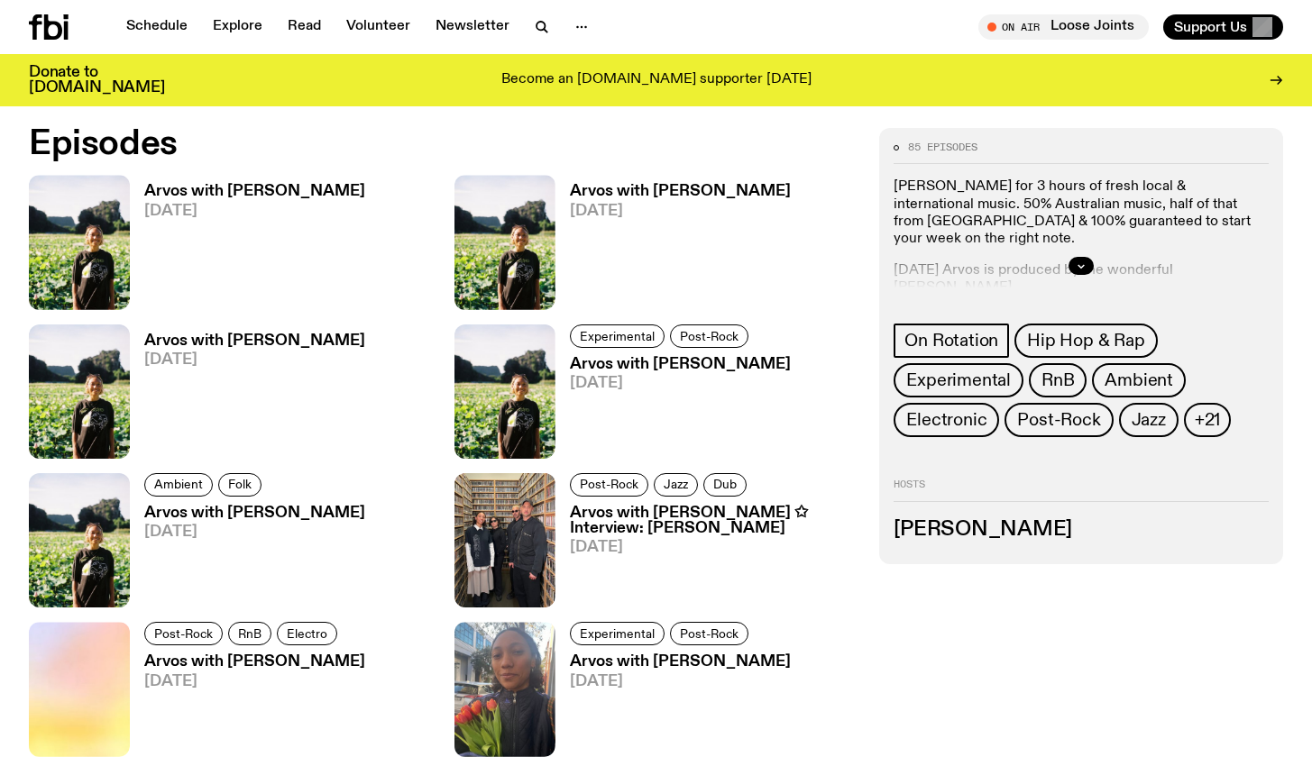
scroll to position [867, 0]
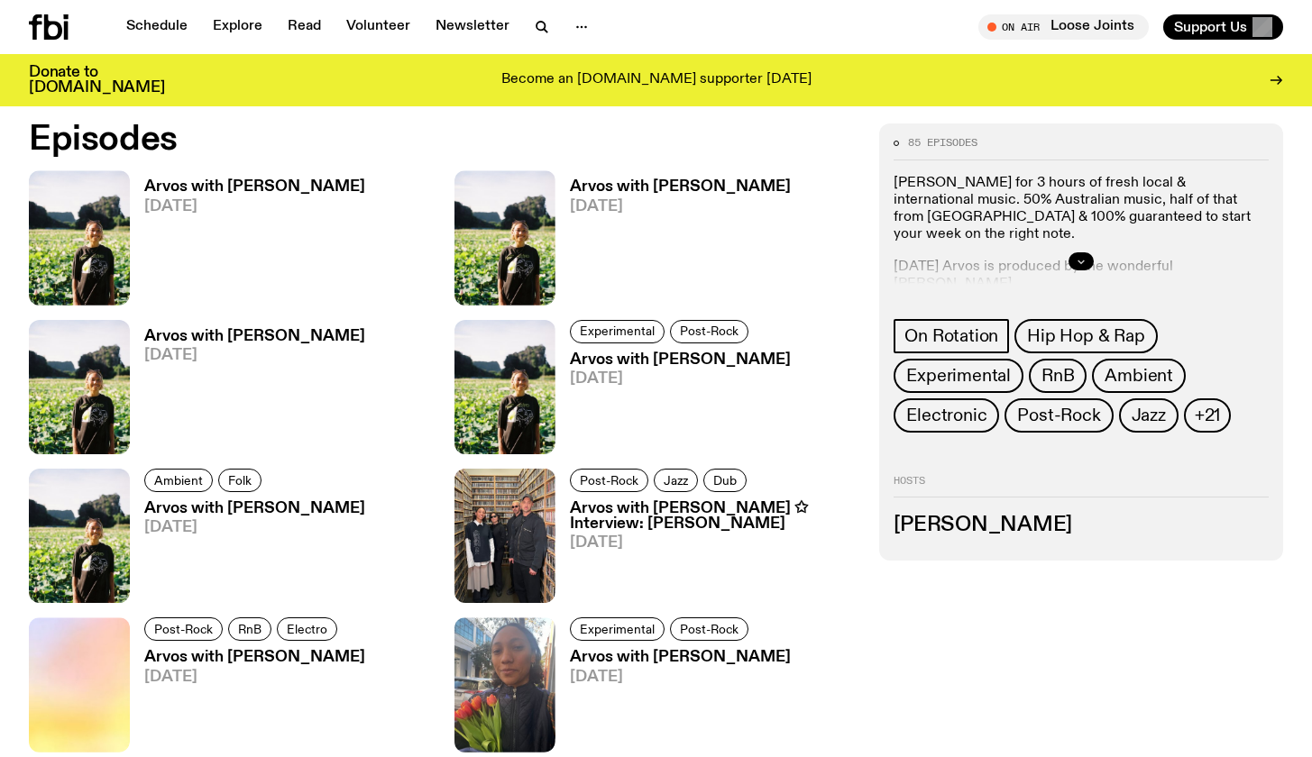
click at [1078, 261] on icon "button" at bounding box center [1081, 262] width 6 height 3
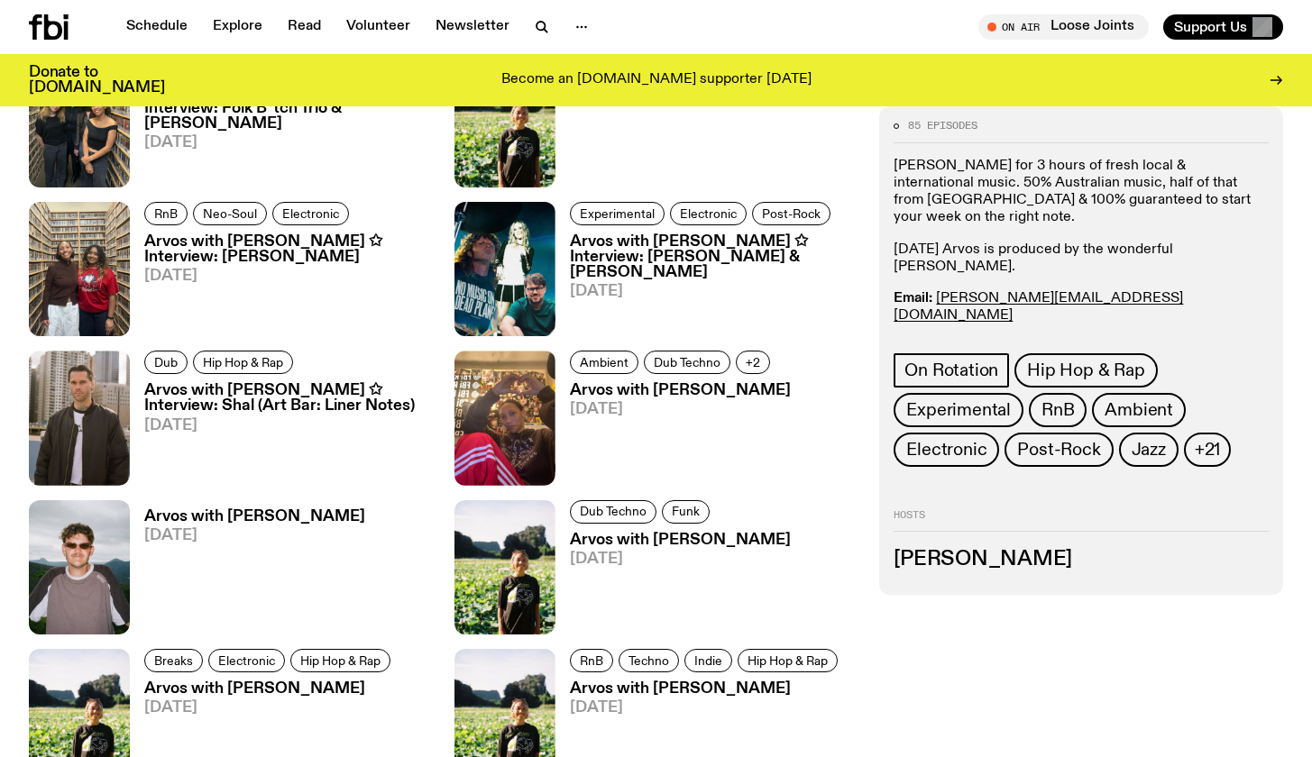
scroll to position [2353, 0]
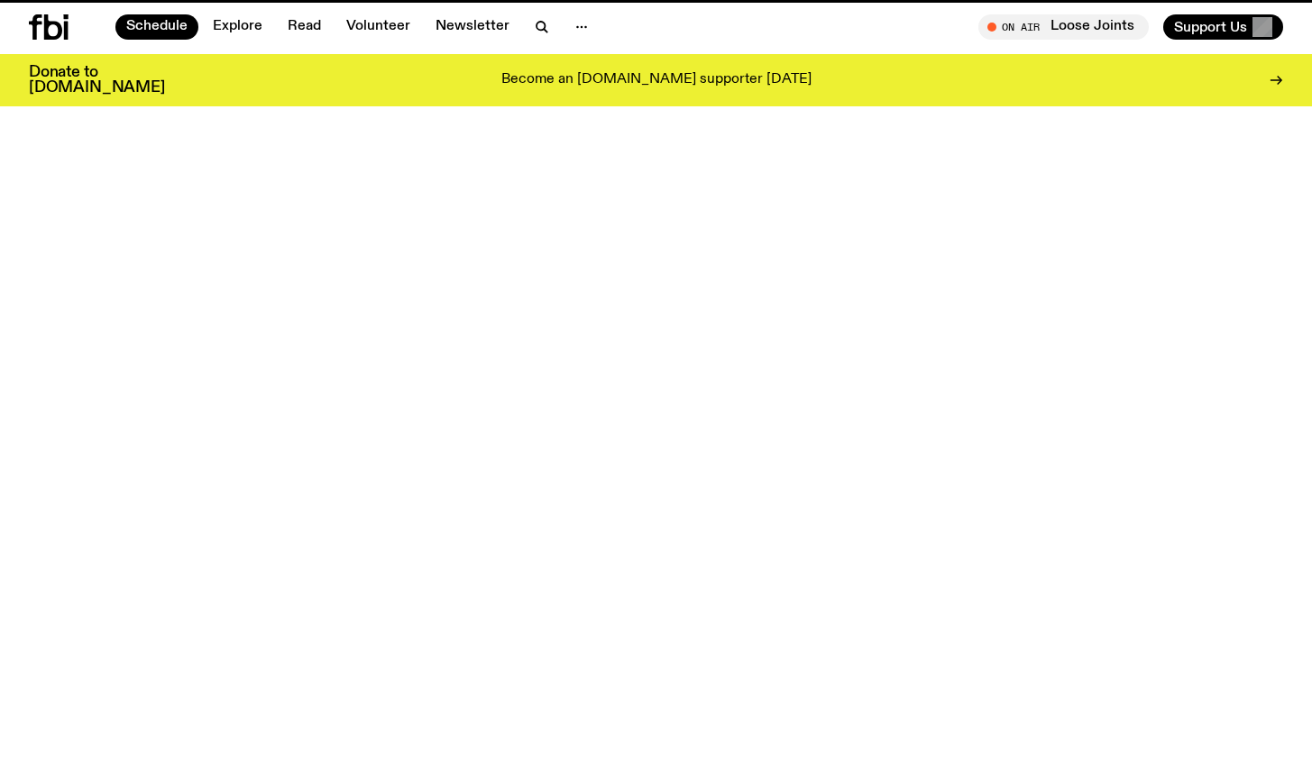
scroll to position [280, 0]
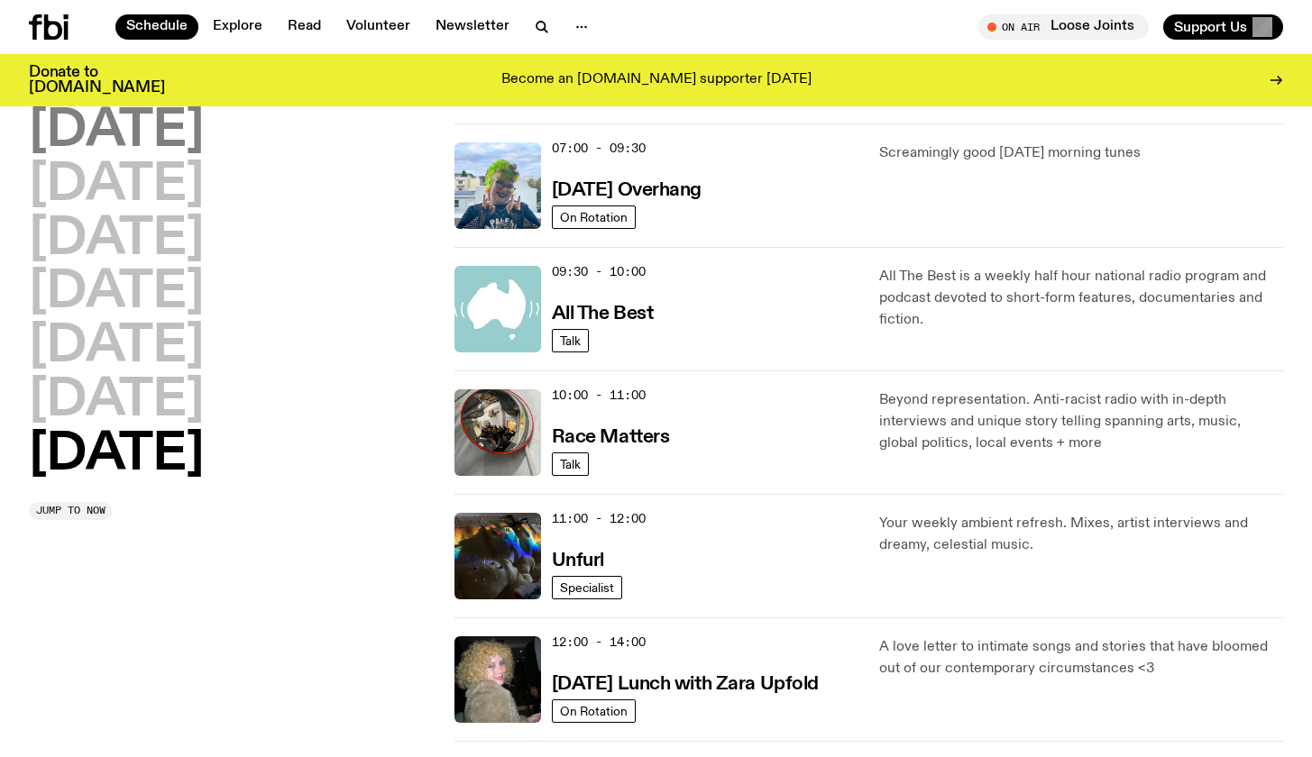
click at [131, 138] on h2 "[DATE]" at bounding box center [116, 131] width 175 height 50
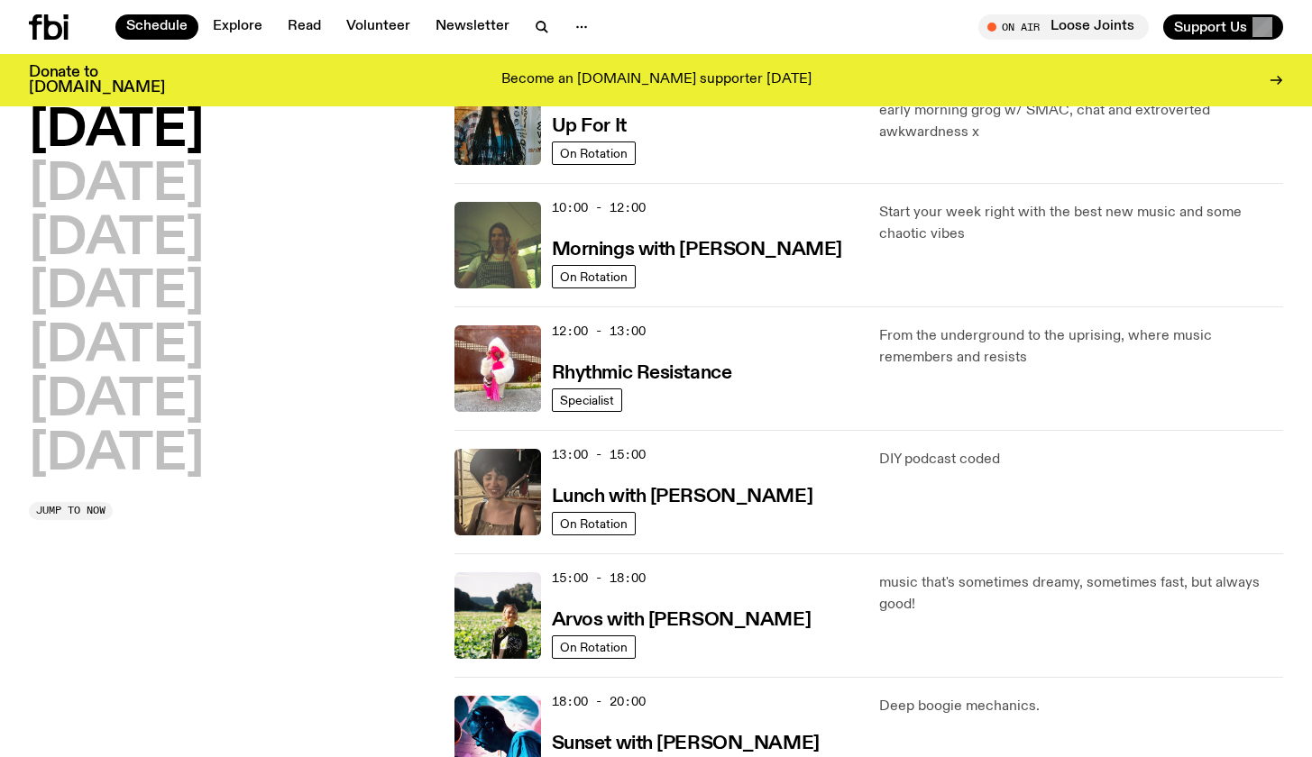
scroll to position [311, 0]
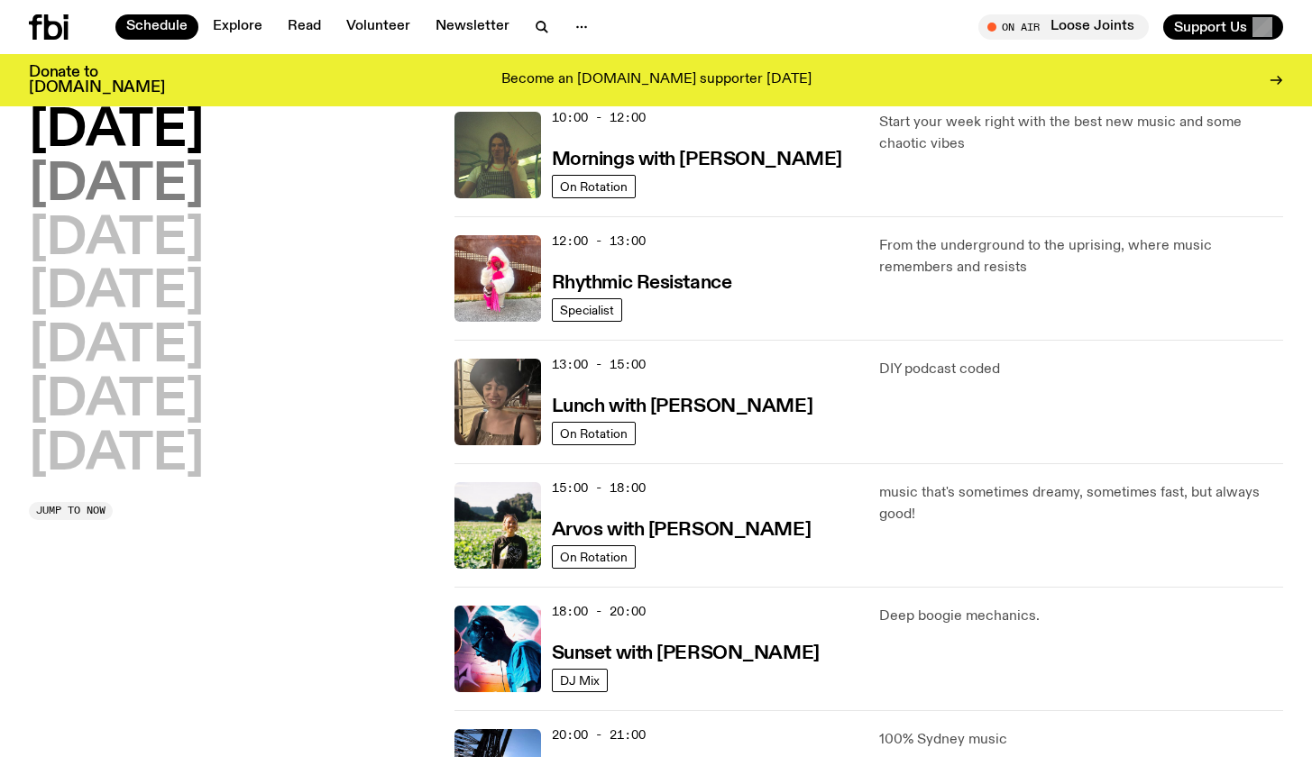
click at [201, 182] on h2 "[DATE]" at bounding box center [116, 186] width 175 height 50
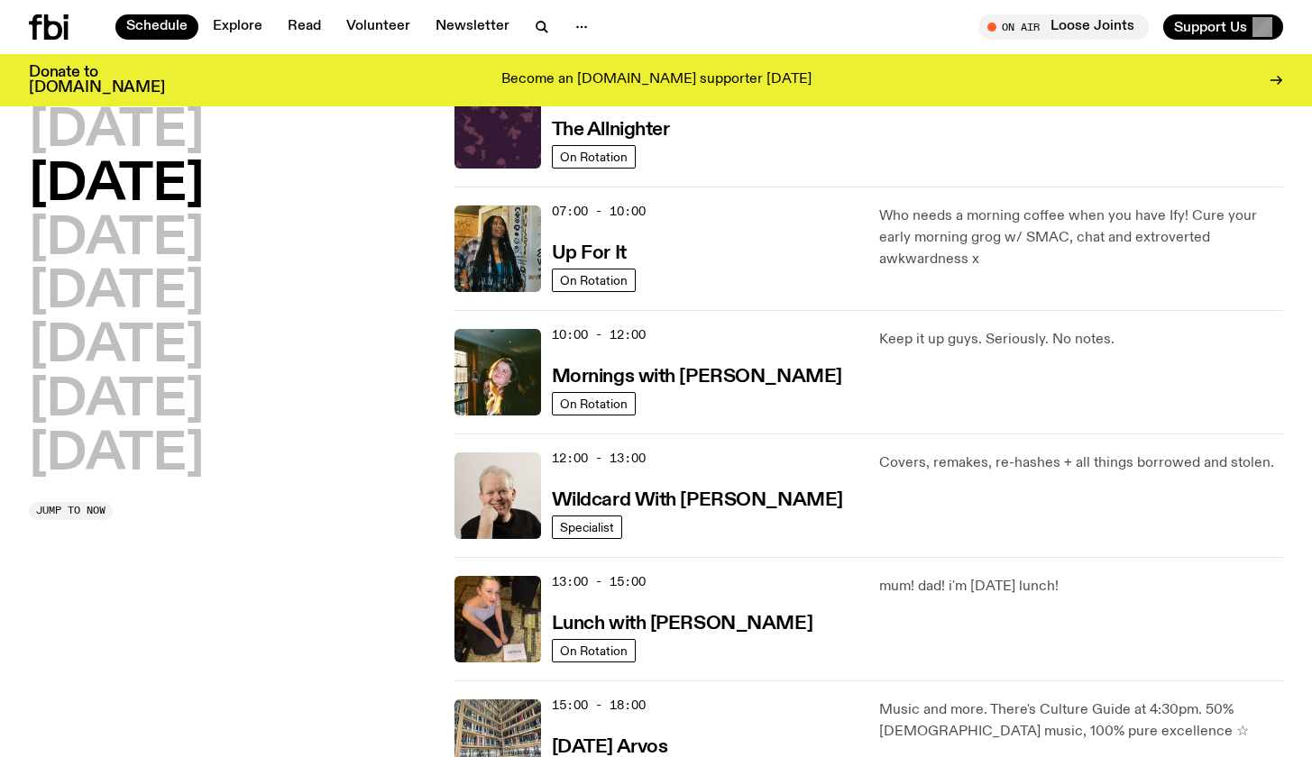
scroll to position [50, 0]
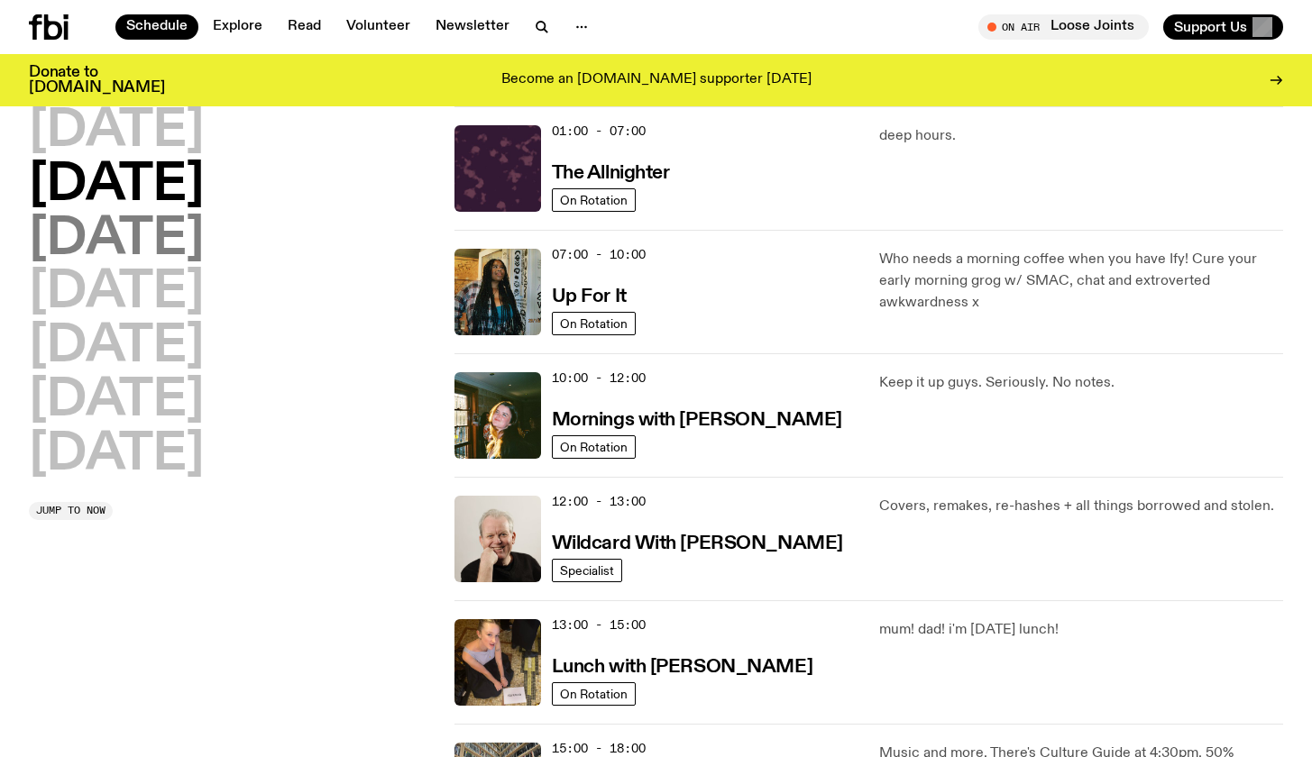
click at [204, 235] on h2 "[DATE]" at bounding box center [116, 240] width 175 height 50
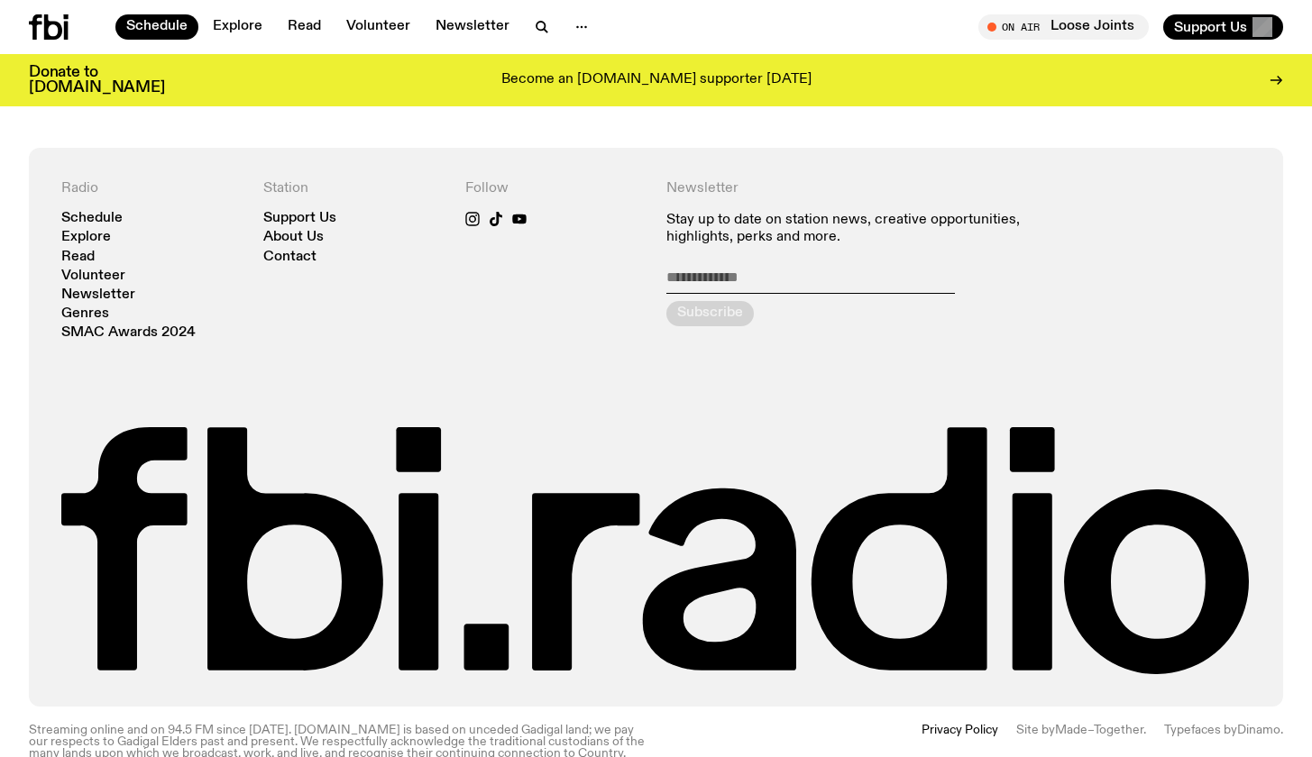
scroll to position [1158, 0]
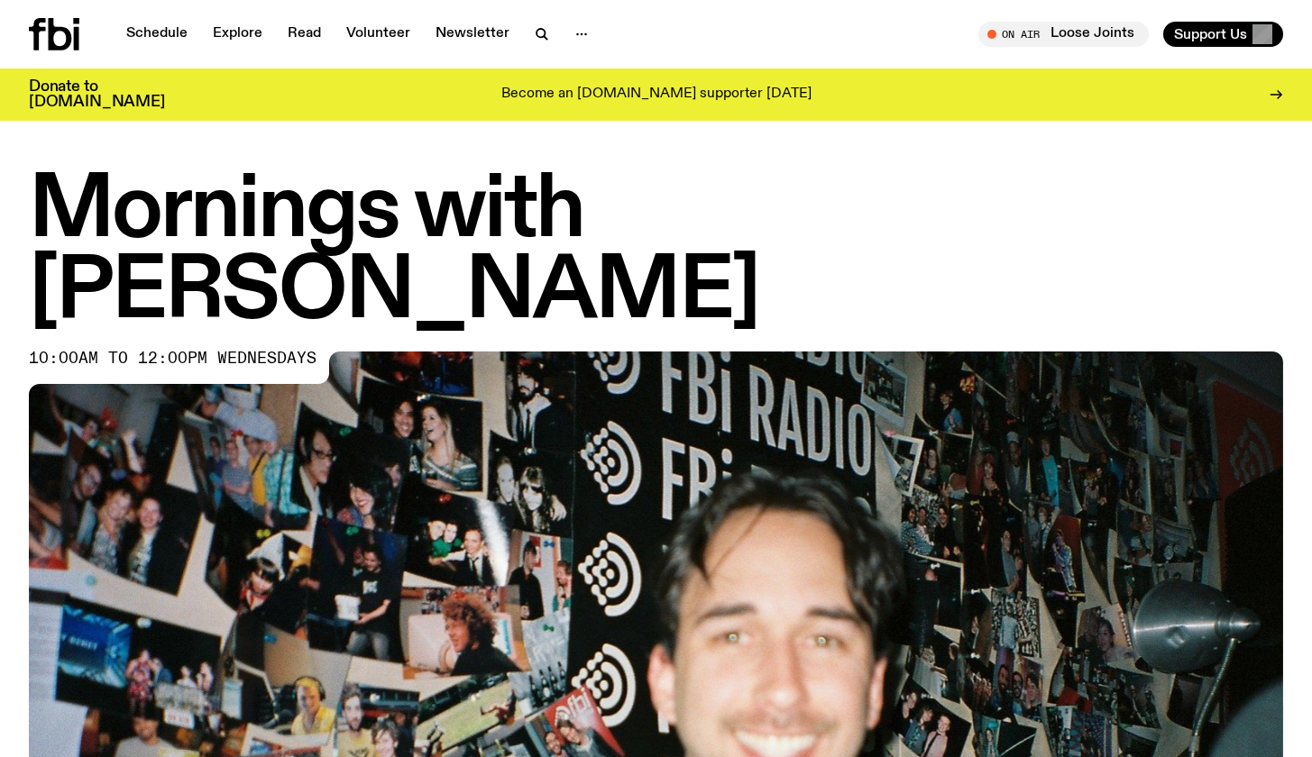
click at [56, 23] on icon at bounding box center [54, 34] width 50 height 32
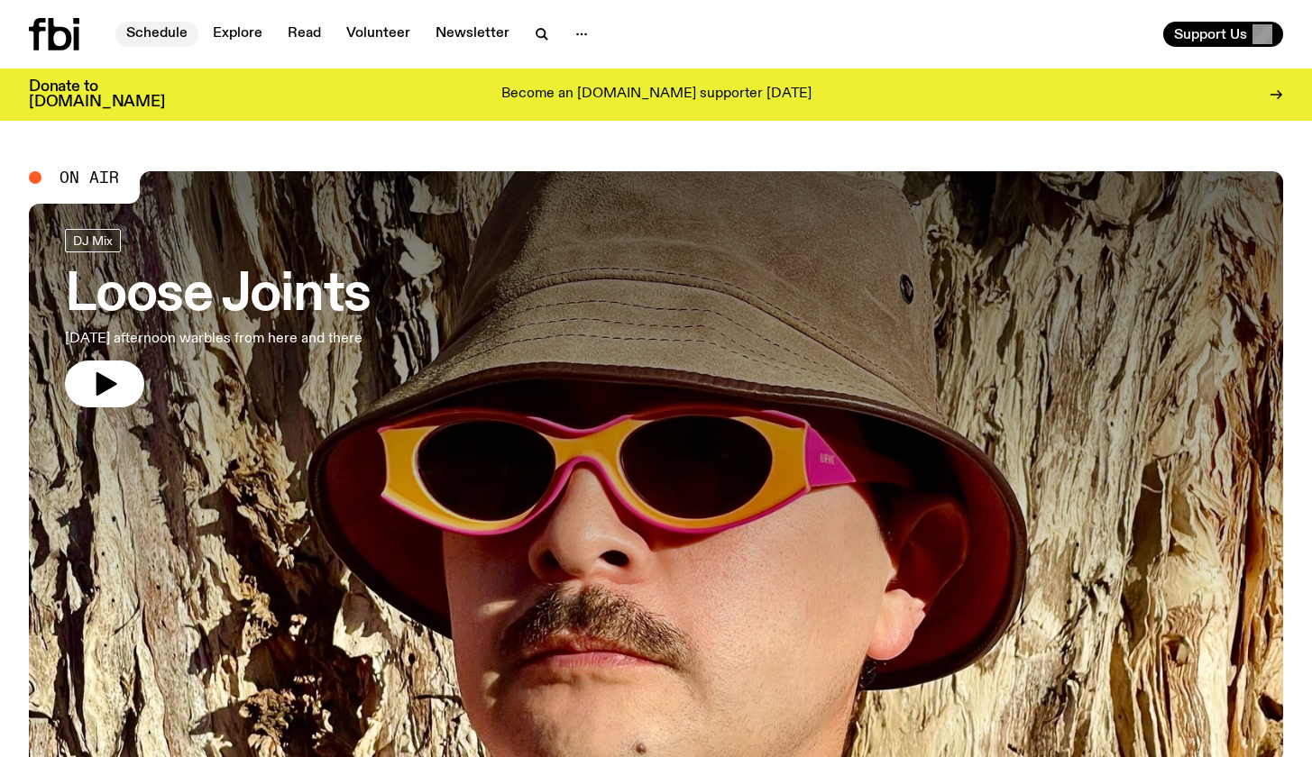
click at [170, 36] on link "Schedule" at bounding box center [156, 34] width 83 height 25
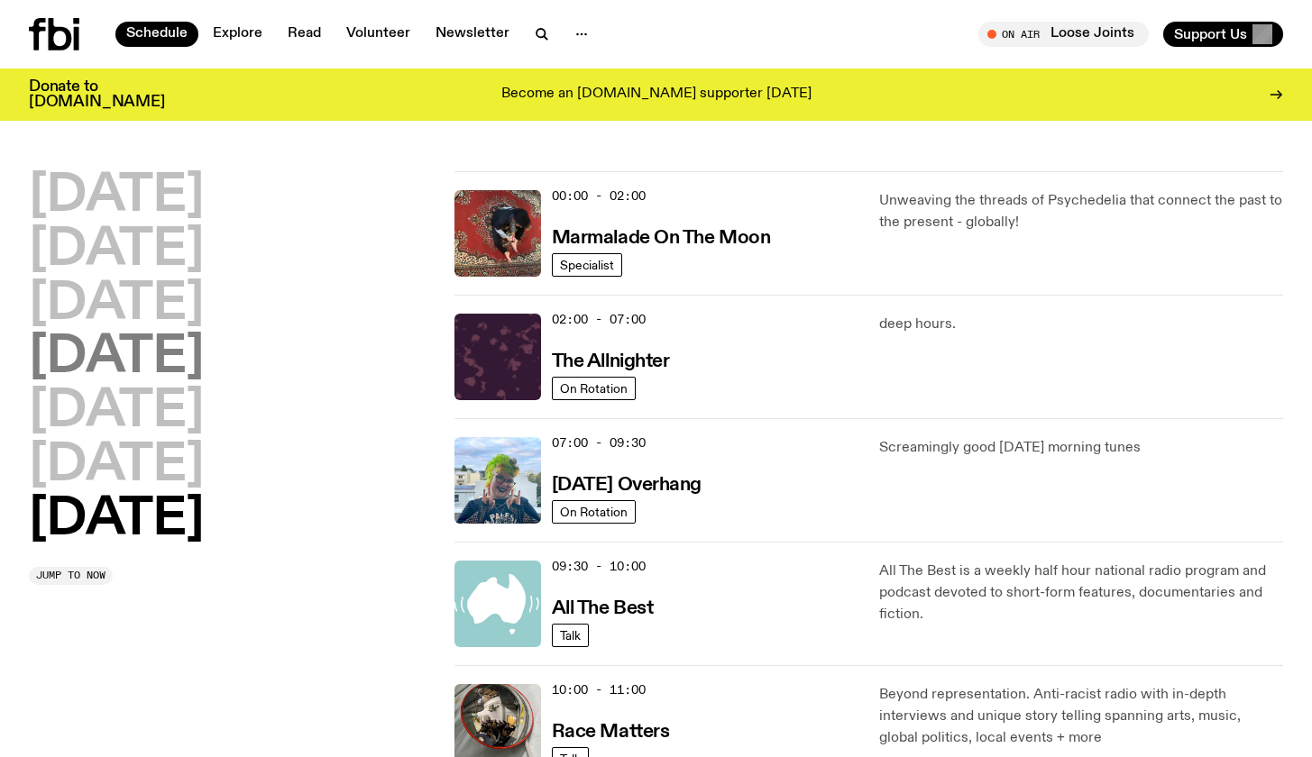
click at [204, 381] on h2 "[DATE]" at bounding box center [116, 358] width 175 height 50
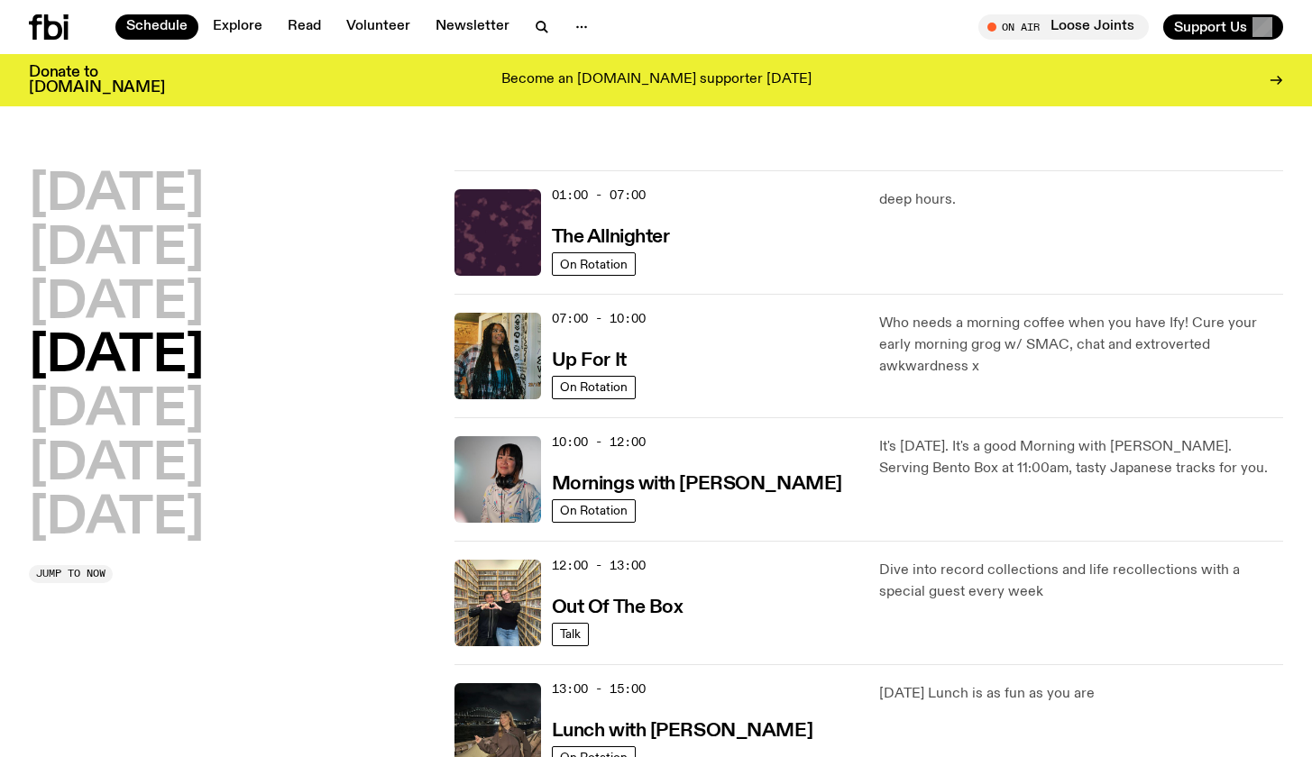
scroll to position [50, 0]
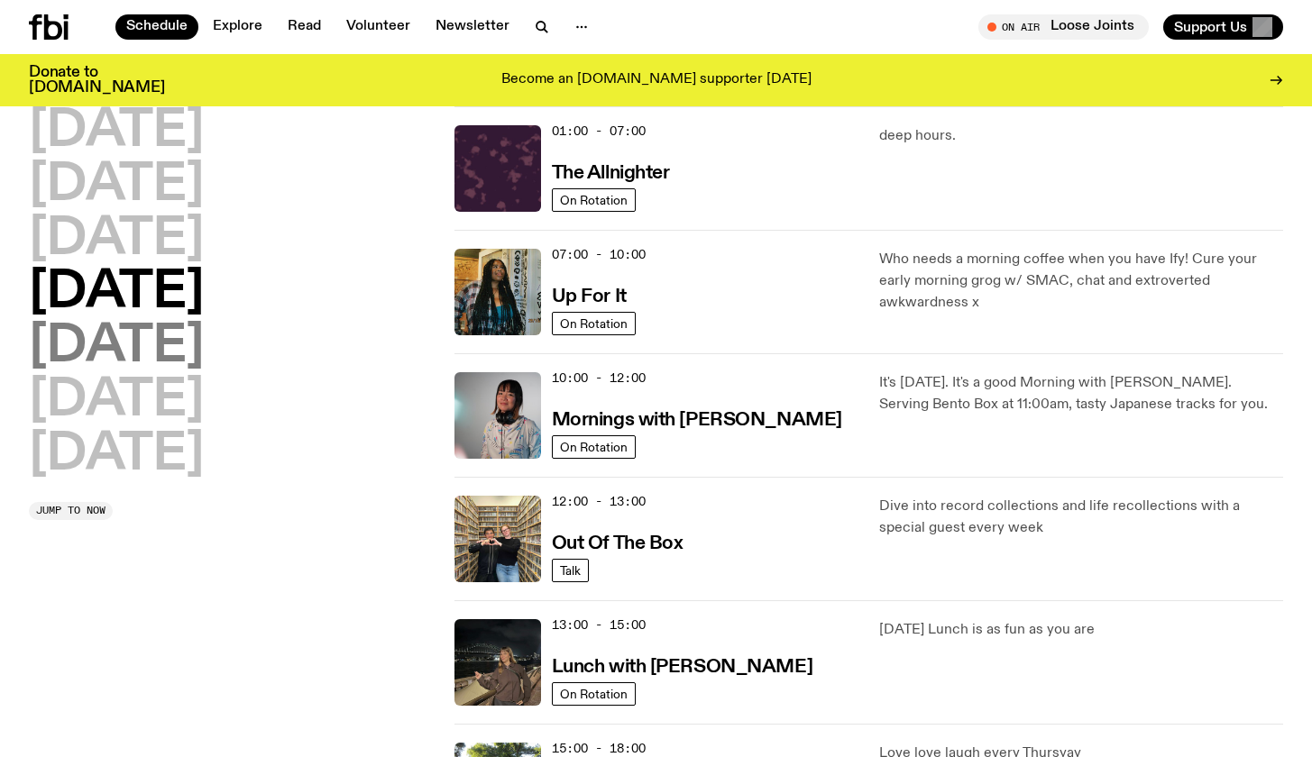
click at [146, 344] on h2 "[DATE]" at bounding box center [116, 347] width 175 height 50
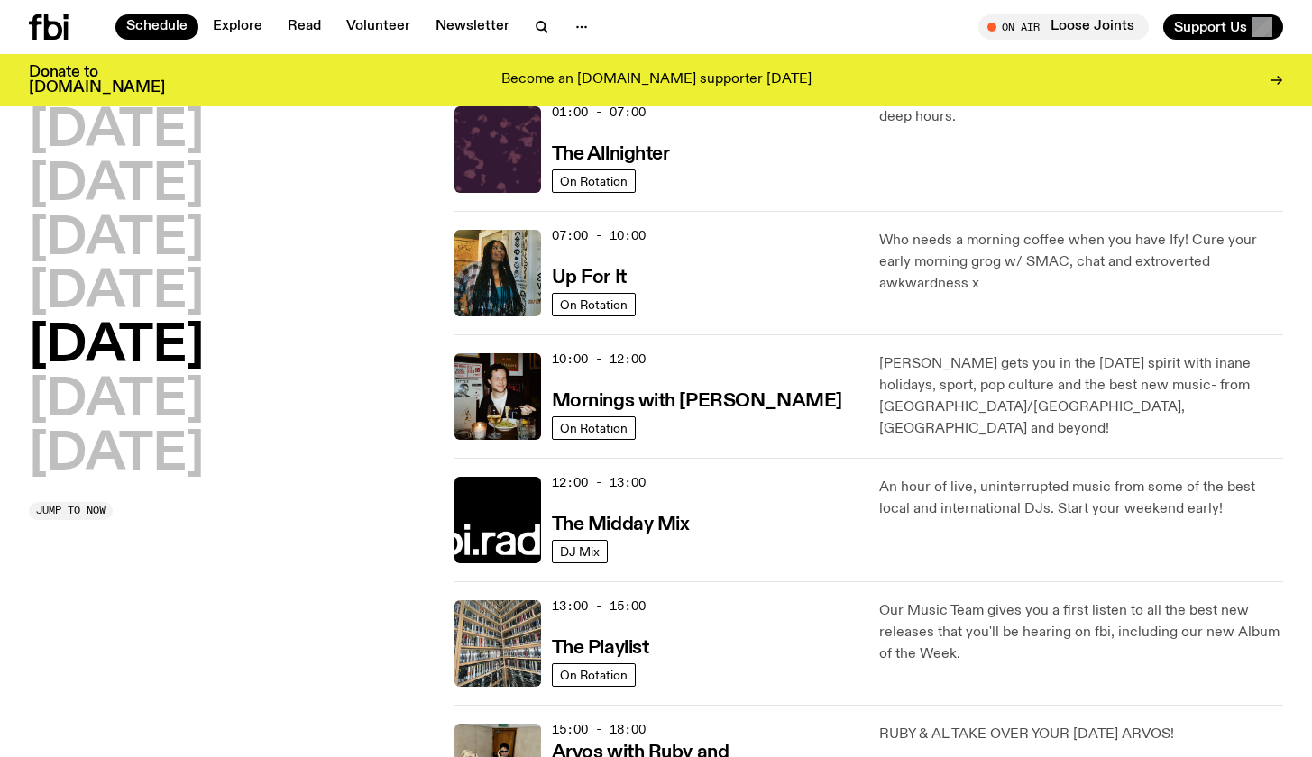
scroll to position [71, 0]
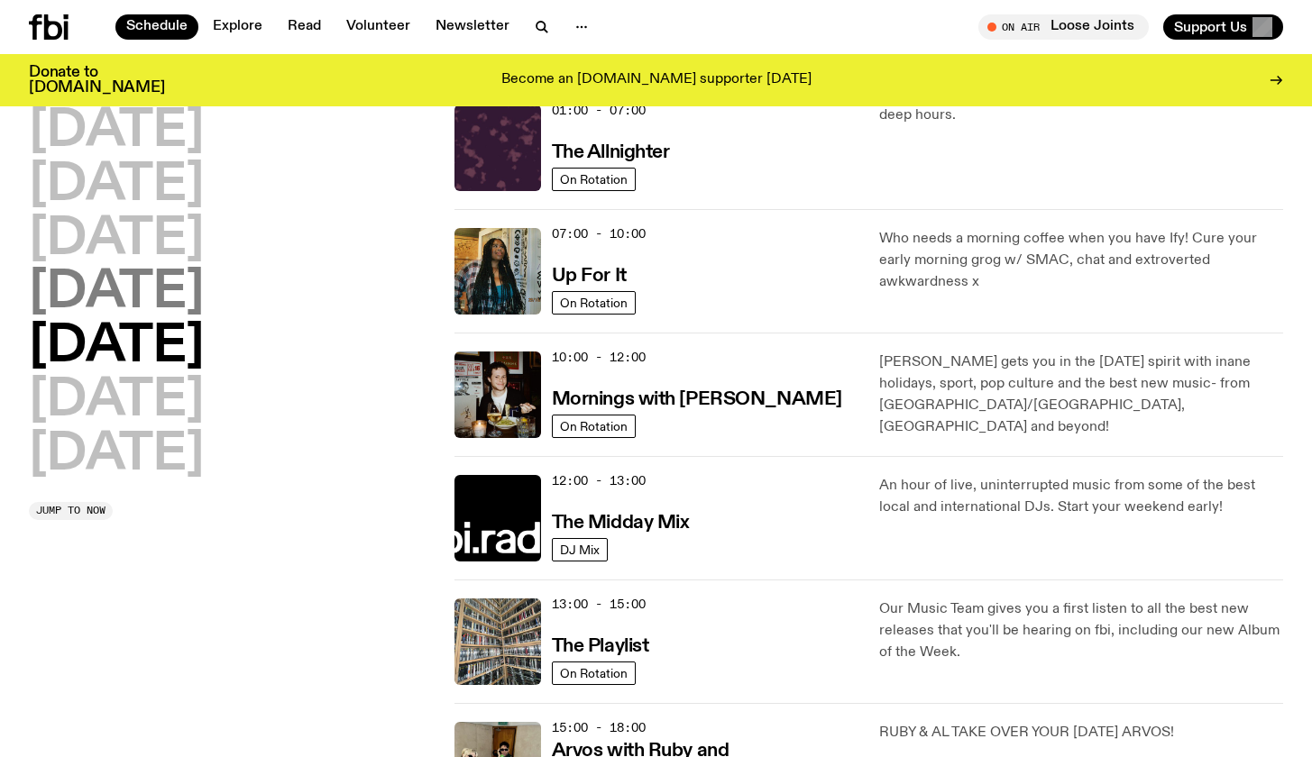
click at [204, 306] on h2 "[DATE]" at bounding box center [116, 293] width 175 height 50
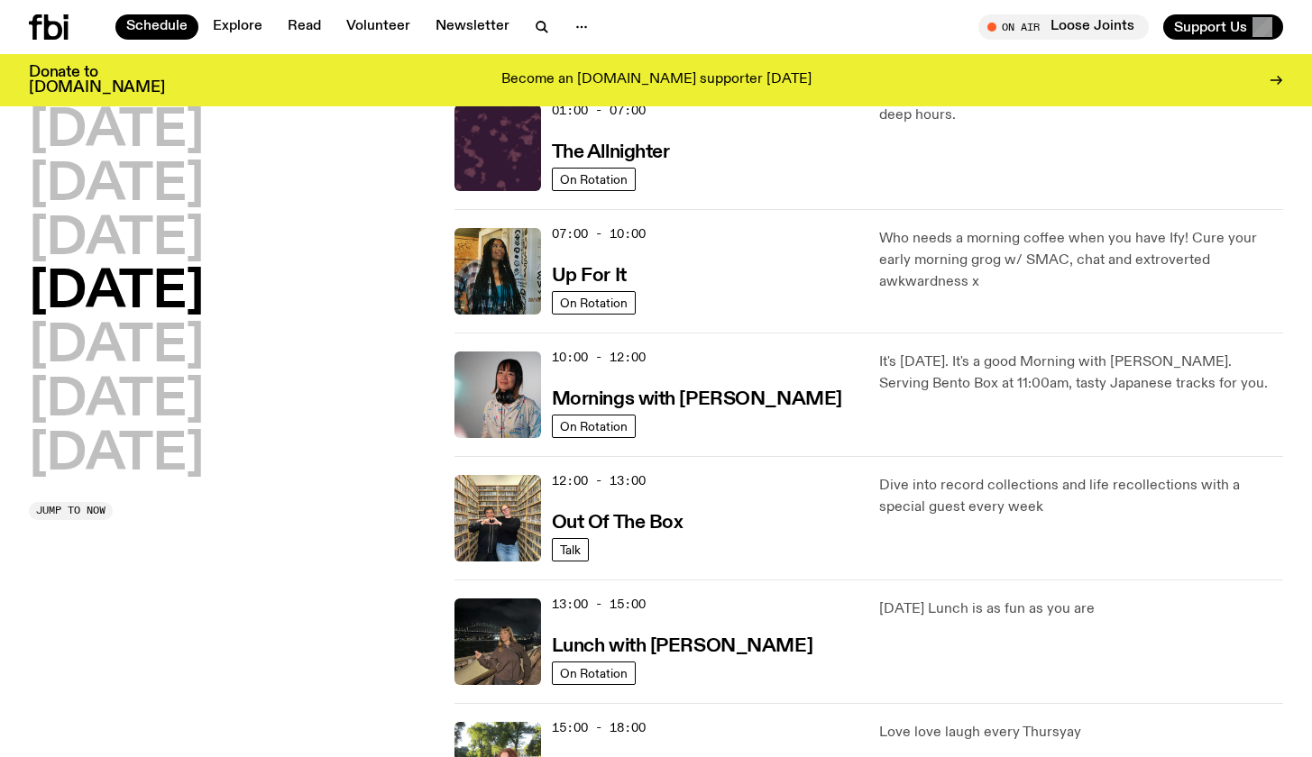
scroll to position [50, 0]
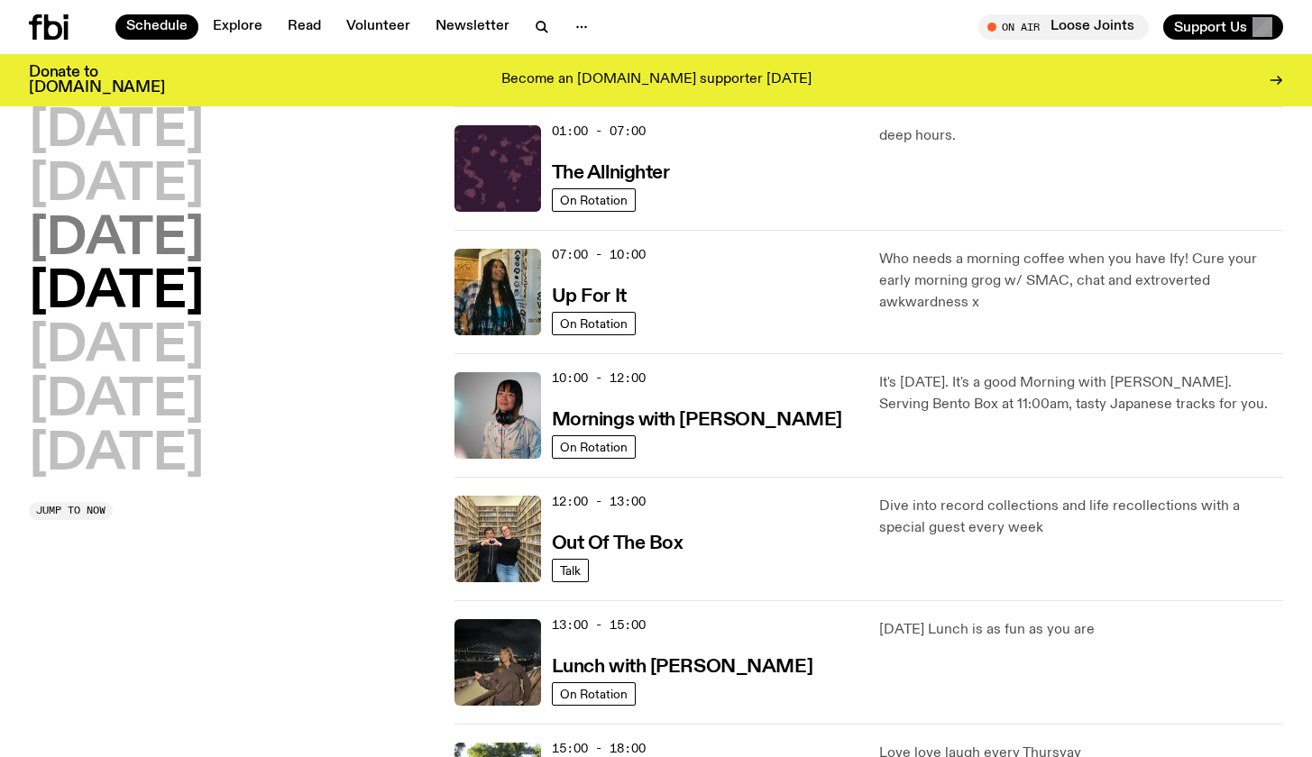
click at [204, 261] on h2 "[DATE]" at bounding box center [116, 240] width 175 height 50
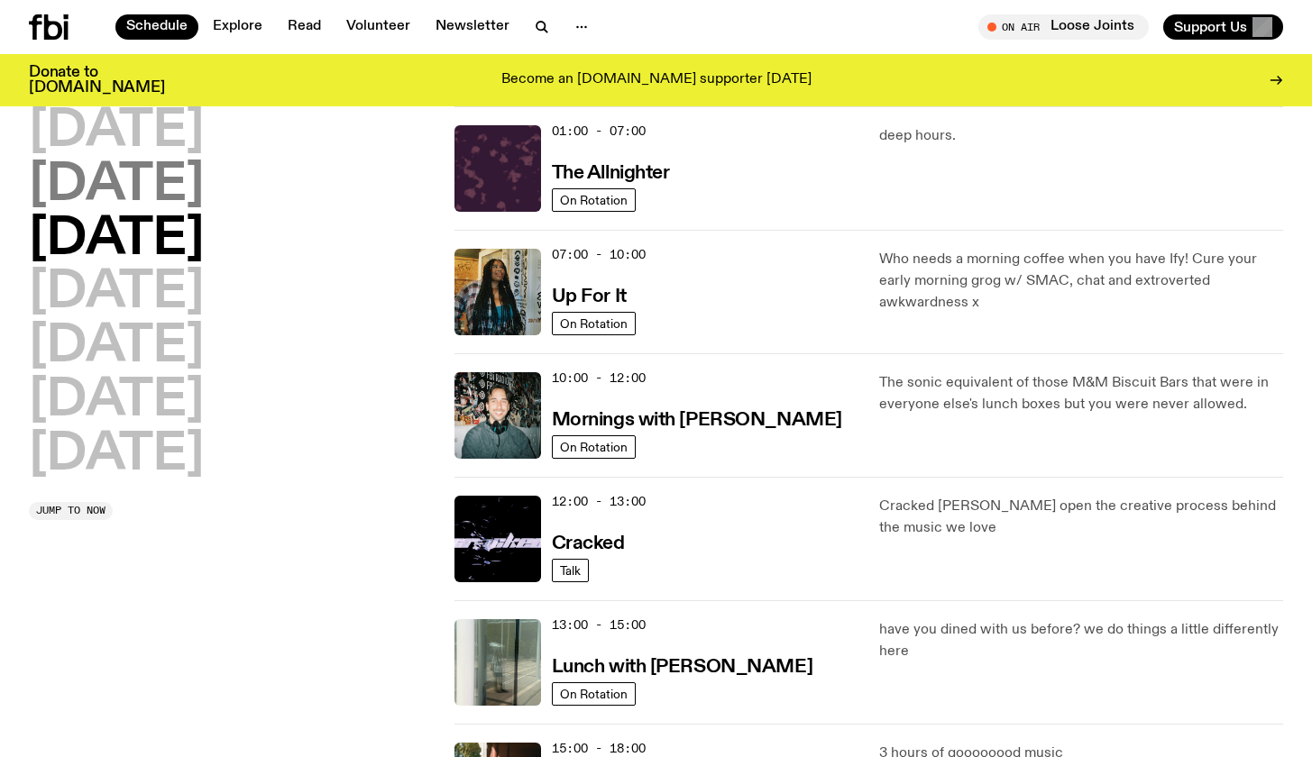
click at [186, 193] on h2 "[DATE]" at bounding box center [116, 186] width 175 height 50
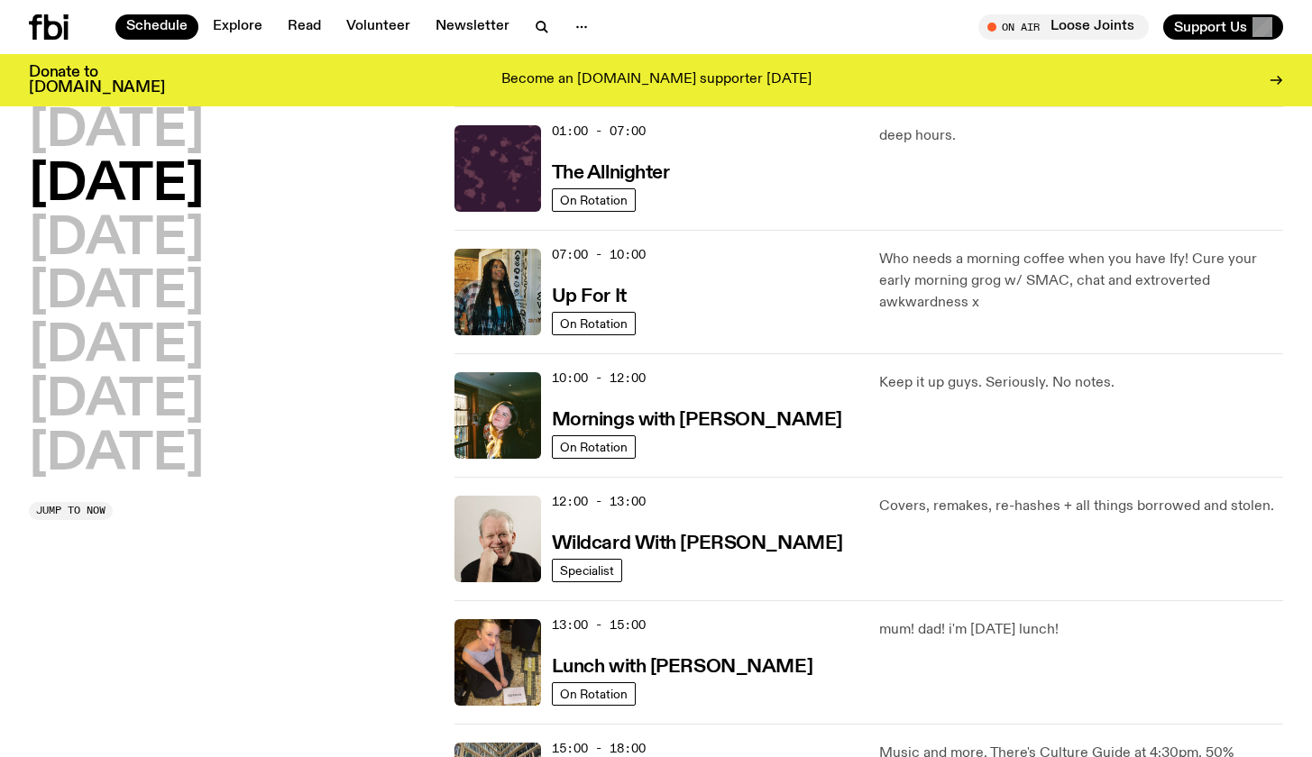
click at [179, 335] on div "[DATE] [DATE] [DATE] [DATE] [DATE] [DATE] [DATE]" at bounding box center [231, 293] width 404 height 374
